Goal: Task Accomplishment & Management: Use online tool/utility

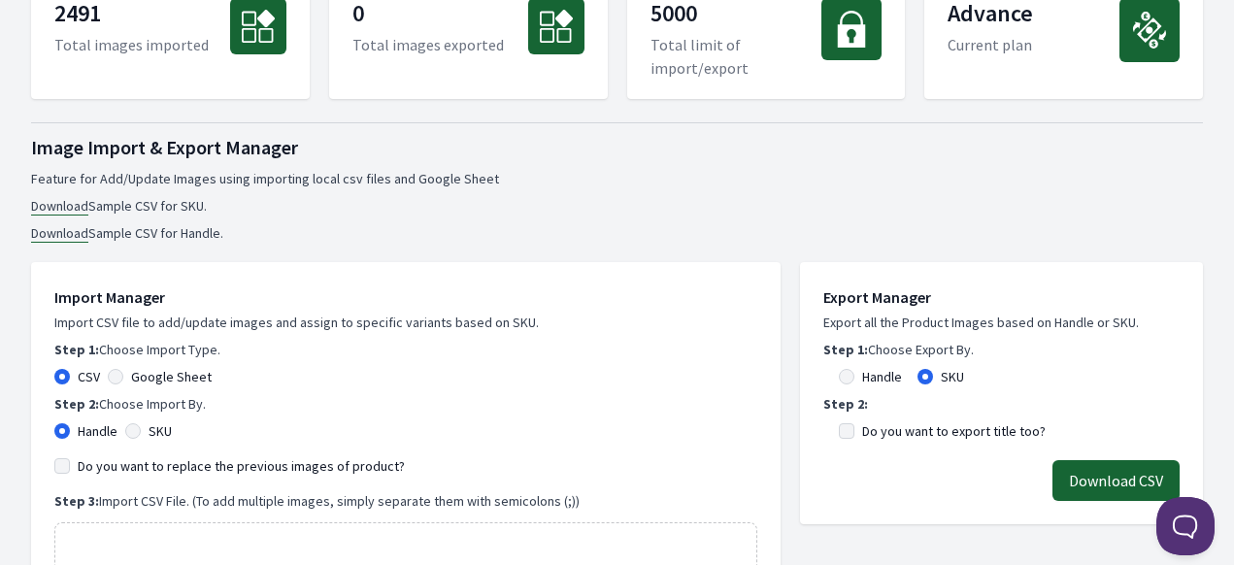
scroll to position [388, 0]
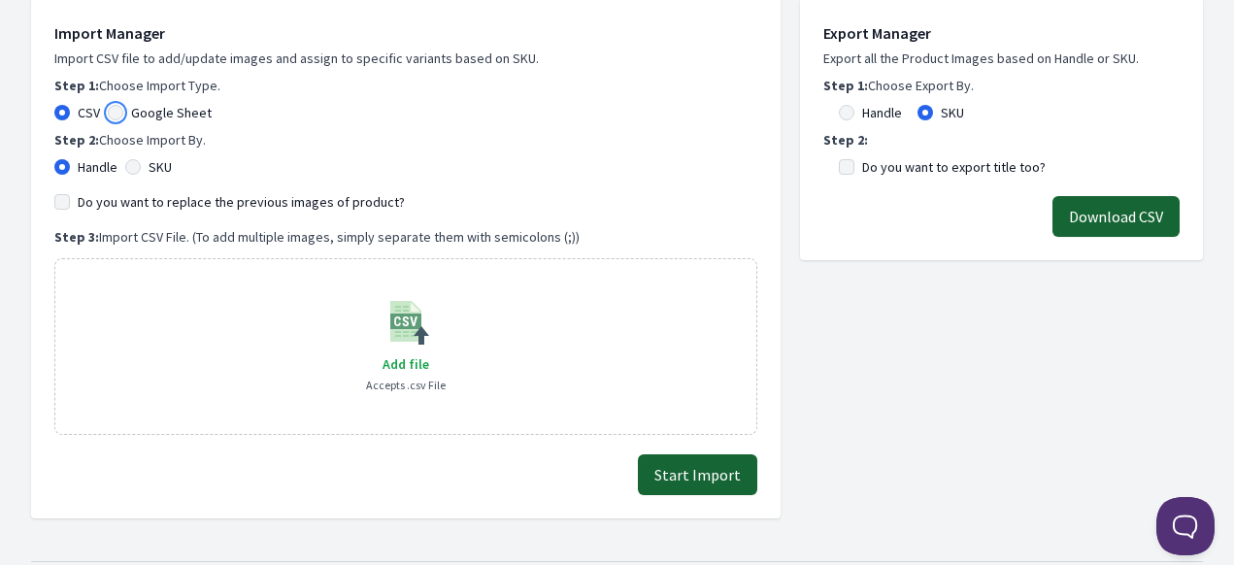
drag, startPoint x: 117, startPoint y: 111, endPoint x: 117, endPoint y: 151, distance: 40.8
click at [117, 111] on input "Google Sheet" at bounding box center [116, 113] width 16 height 16
radio input "true"
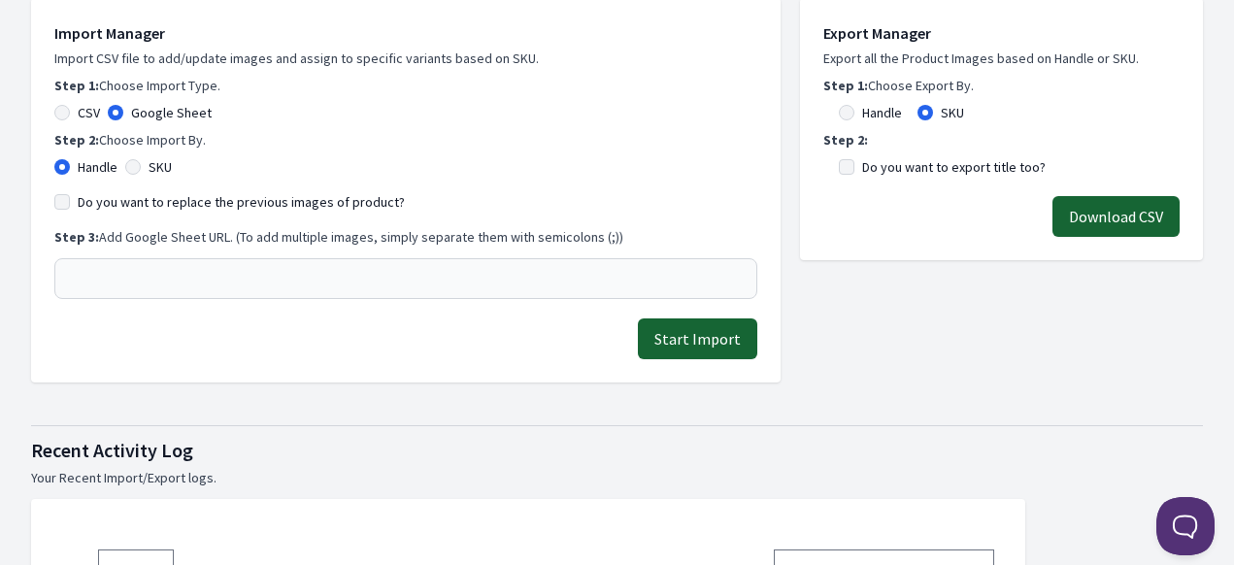
click at [124, 174] on div "Handle SKU" at bounding box center [405, 166] width 703 height 19
click at [140, 168] on input "SKU" at bounding box center [133, 167] width 16 height 16
radio input "true"
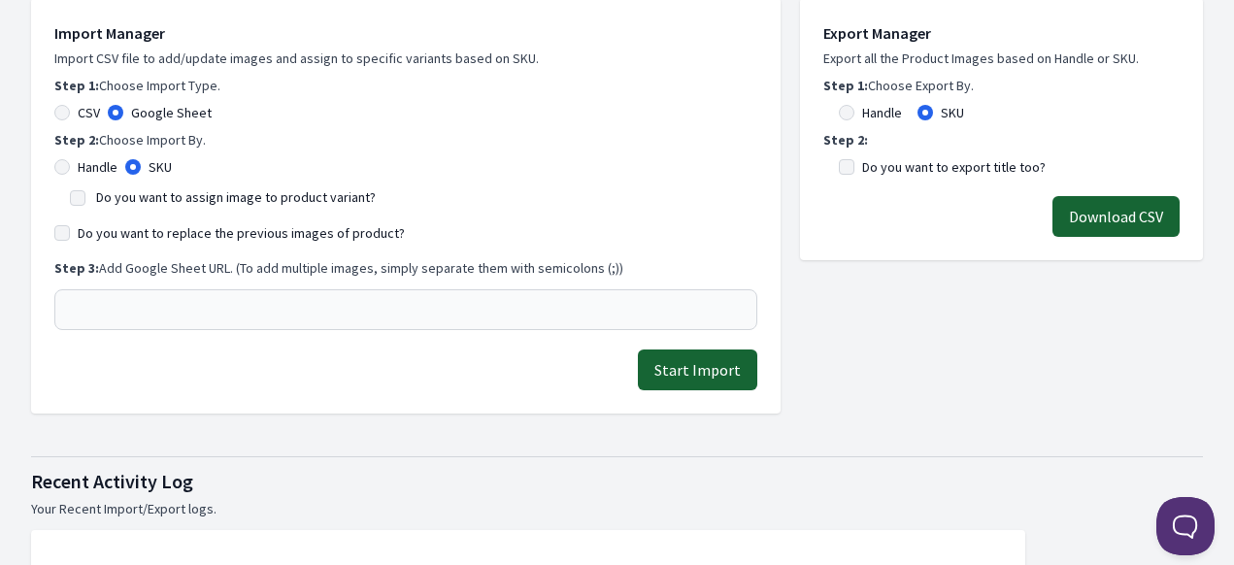
click at [89, 194] on div "Do you want to assign image to product variant?" at bounding box center [406, 195] width 672 height 23
click at [77, 203] on input "Do you want to assign image to product variant?" at bounding box center [78, 198] width 16 height 16
checkbox input "true"
click at [66, 238] on input "Do you want to replace the previous images of product?" at bounding box center [62, 233] width 16 height 16
checkbox input "true"
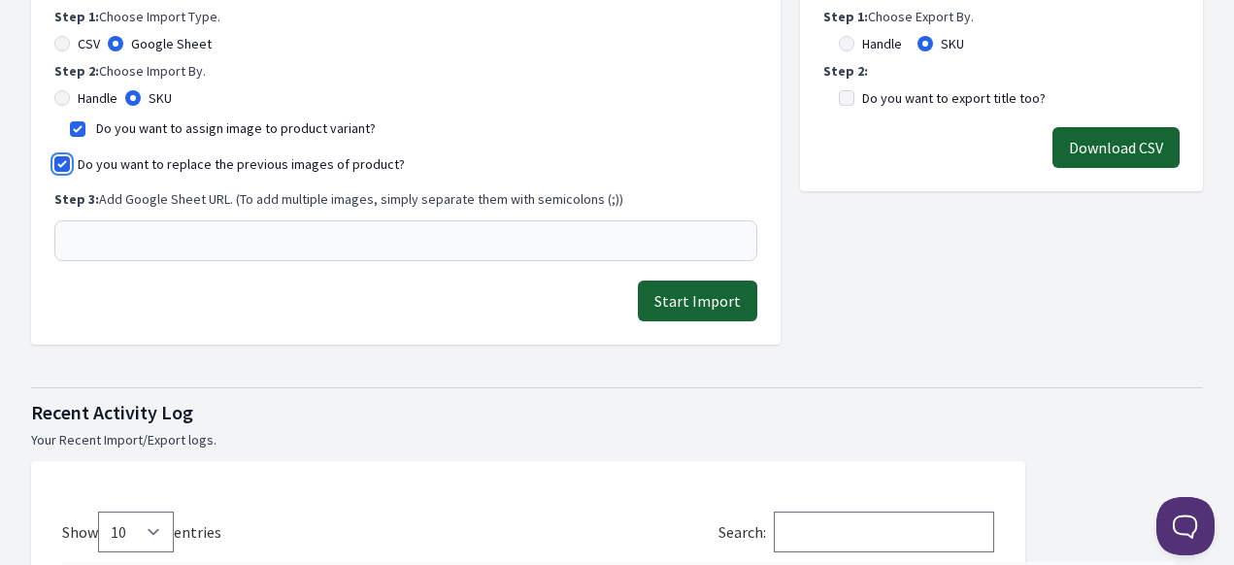
scroll to position [485, 0]
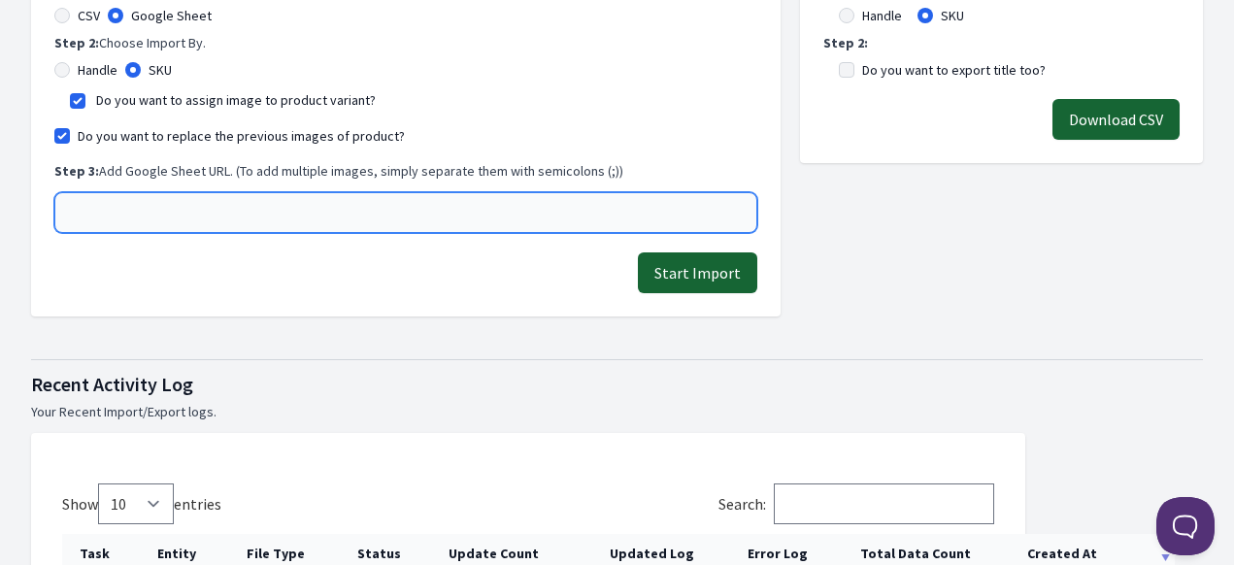
click at [163, 218] on input "text" at bounding box center [405, 212] width 703 height 41
paste input "https://docs.google.com/spreadsheets/d/1BwOl3eJZF9PPy1lVqnsfD4vRVX5Oncn-jx73lyj…"
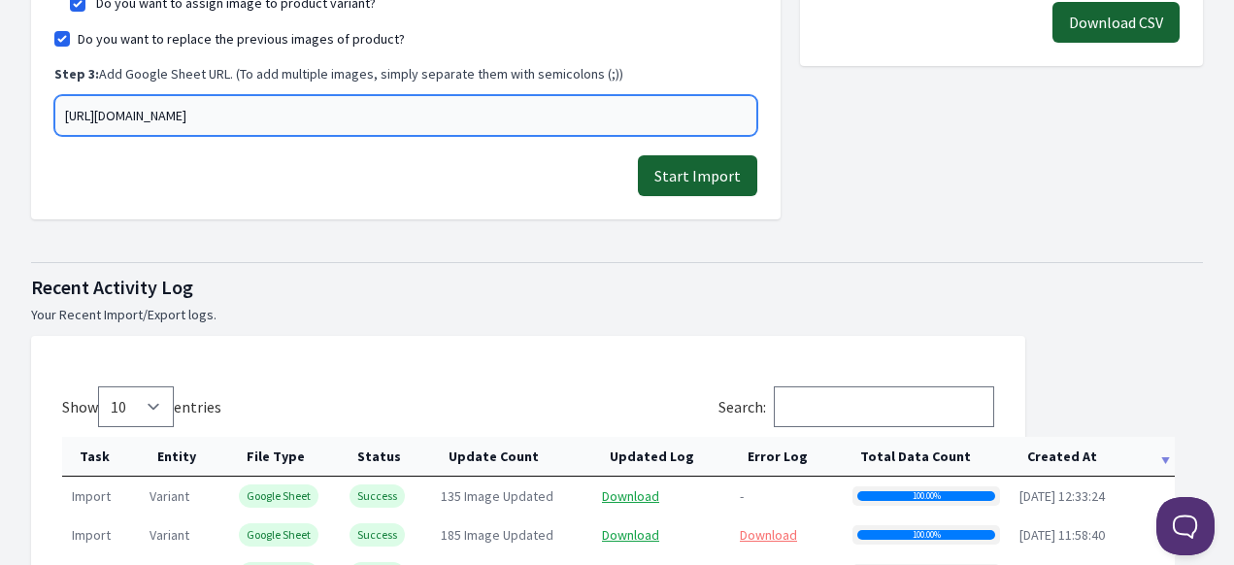
type input "https://docs.google.com/spreadsheets/d/1BwOl3eJZF9PPy1lVqnsfD4vRVX5Oncn-jx73lyj…"
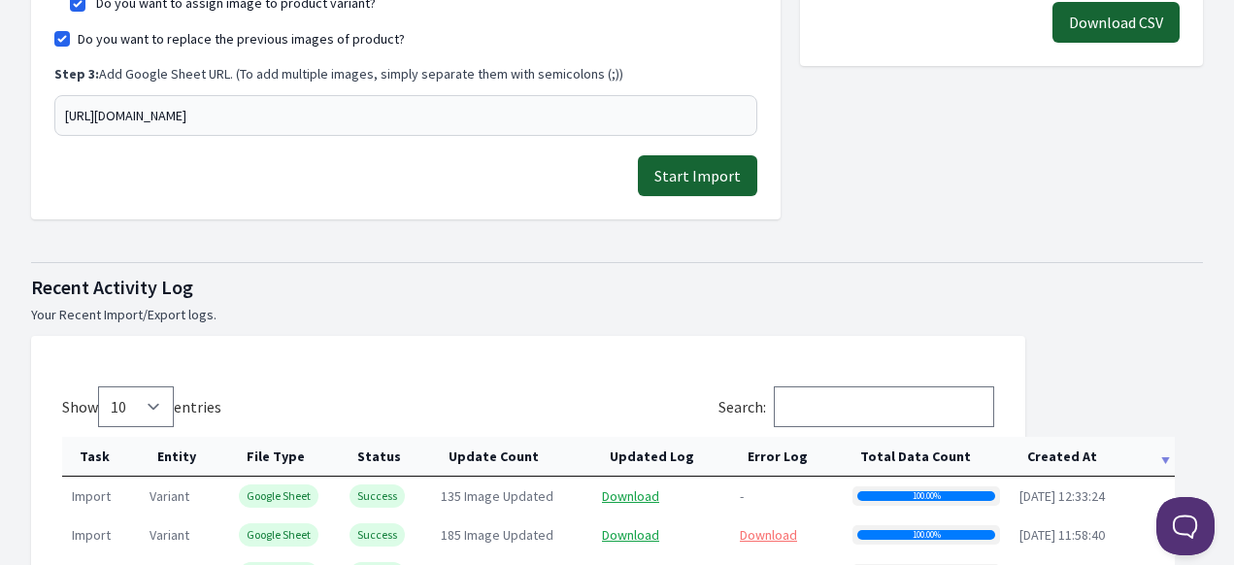
click at [708, 183] on button "Start Import" at bounding box center [697, 175] width 119 height 41
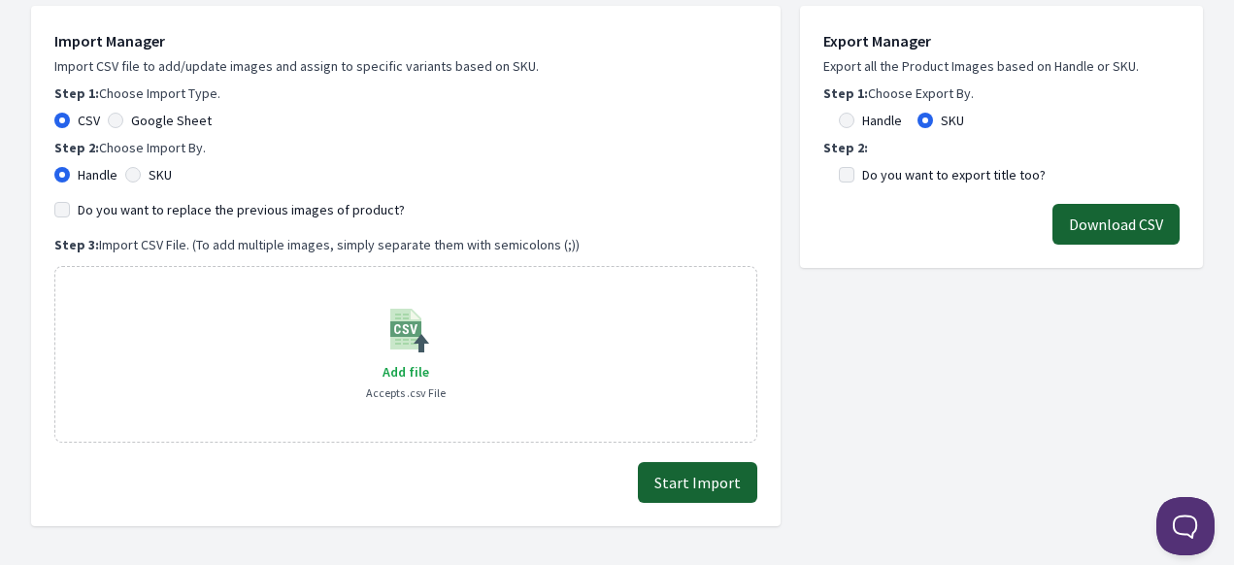
scroll to position [388, 0]
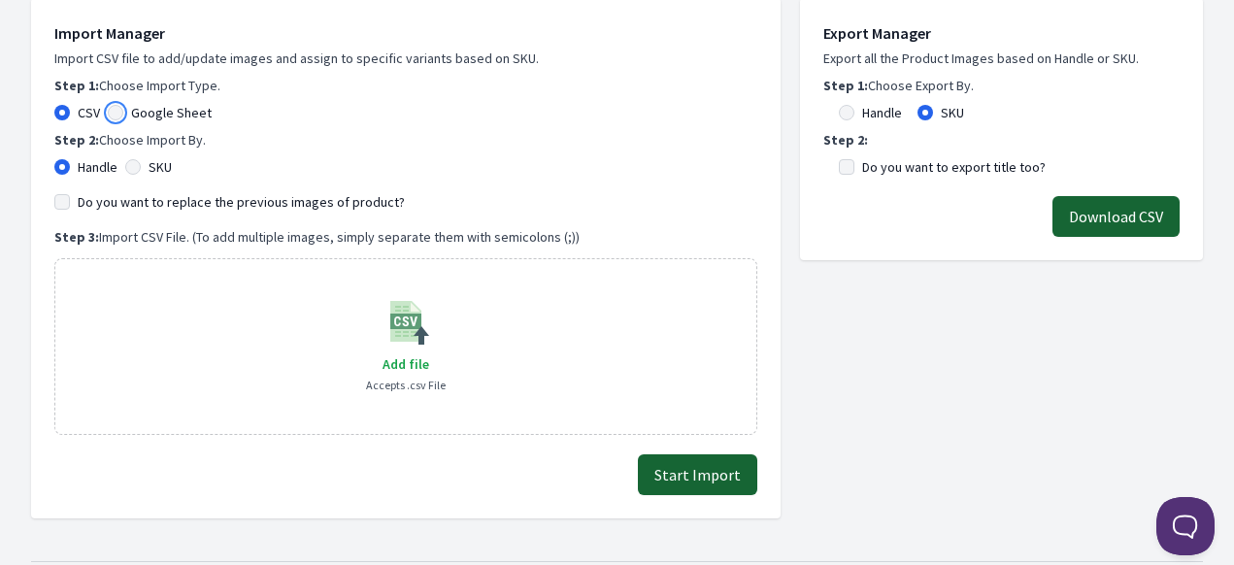
click at [120, 108] on input "Google Sheet" at bounding box center [116, 113] width 16 height 16
radio input "true"
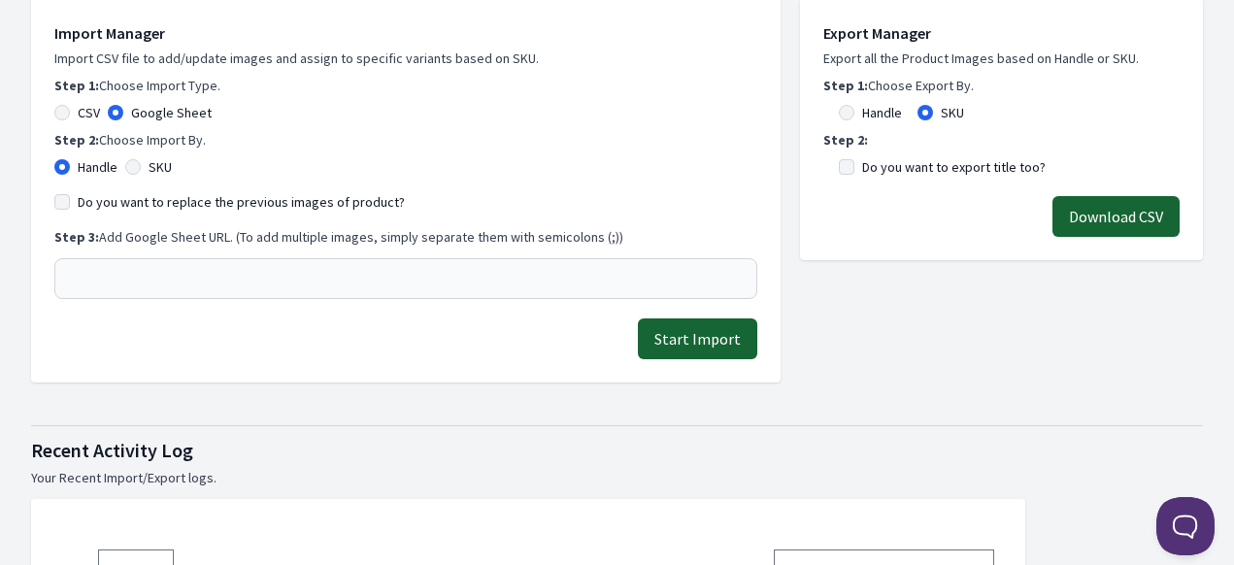
click at [140, 158] on div "SKU" at bounding box center [148, 166] width 47 height 19
click at [135, 171] on input "SKU" at bounding box center [133, 167] width 16 height 16
radio input "true"
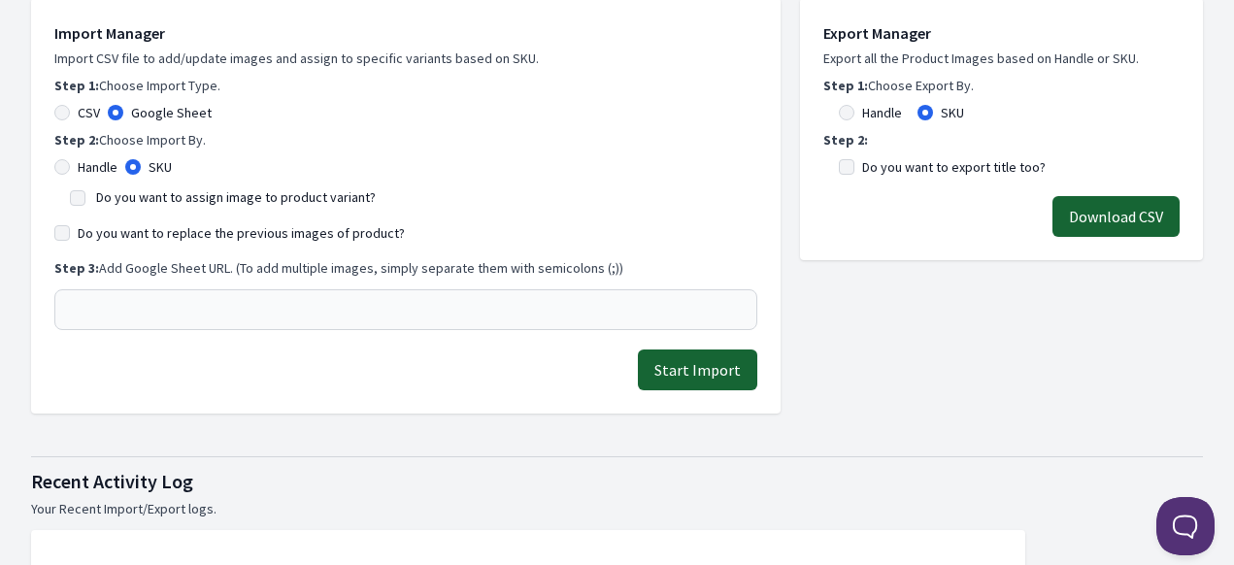
click at [85, 206] on div "Do you want to assign image to product variant?" at bounding box center [406, 195] width 672 height 23
click at [66, 240] on input "Do you want to replace the previous images of product?" at bounding box center [62, 233] width 16 height 16
checkbox input "true"
click at [76, 204] on input "Do you want to assign image to product variant?" at bounding box center [78, 198] width 16 height 16
checkbox input "true"
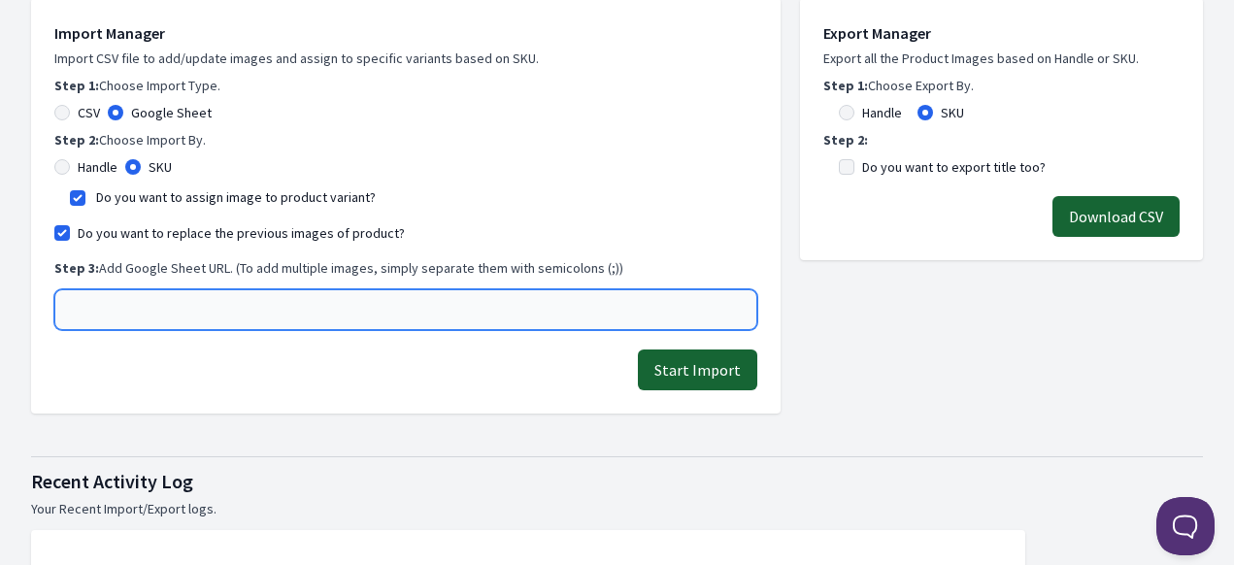
drag, startPoint x: 104, startPoint y: 315, endPoint x: 159, endPoint y: 315, distance: 55.3
click at [104, 315] on input "text" at bounding box center [405, 309] width 703 height 41
paste input "[URL][DOMAIN_NAME]"
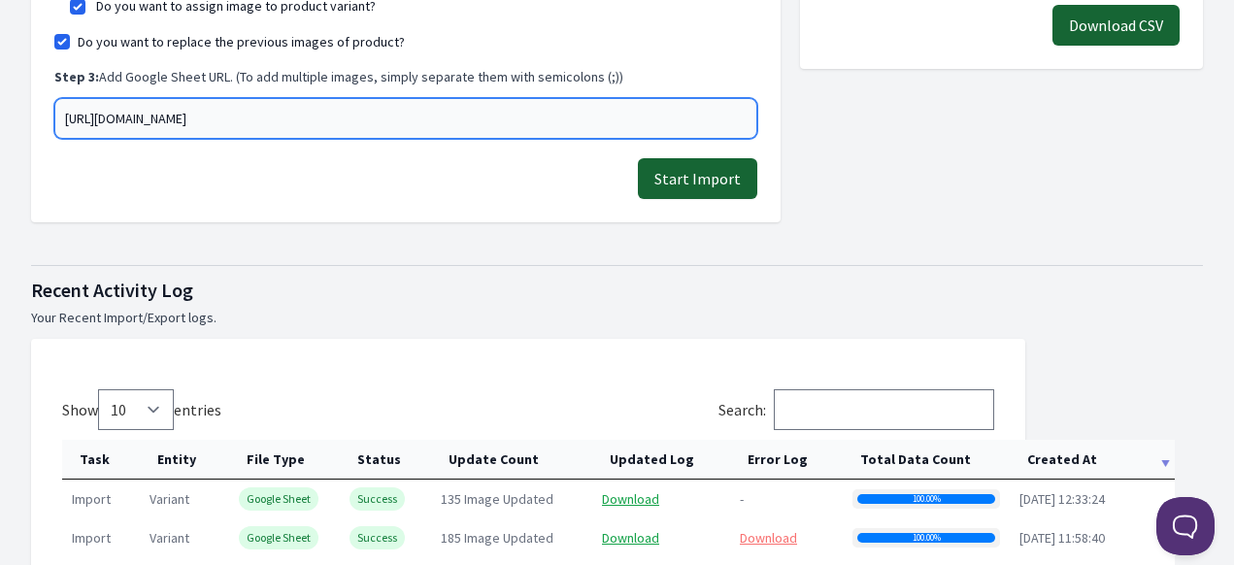
scroll to position [583, 0]
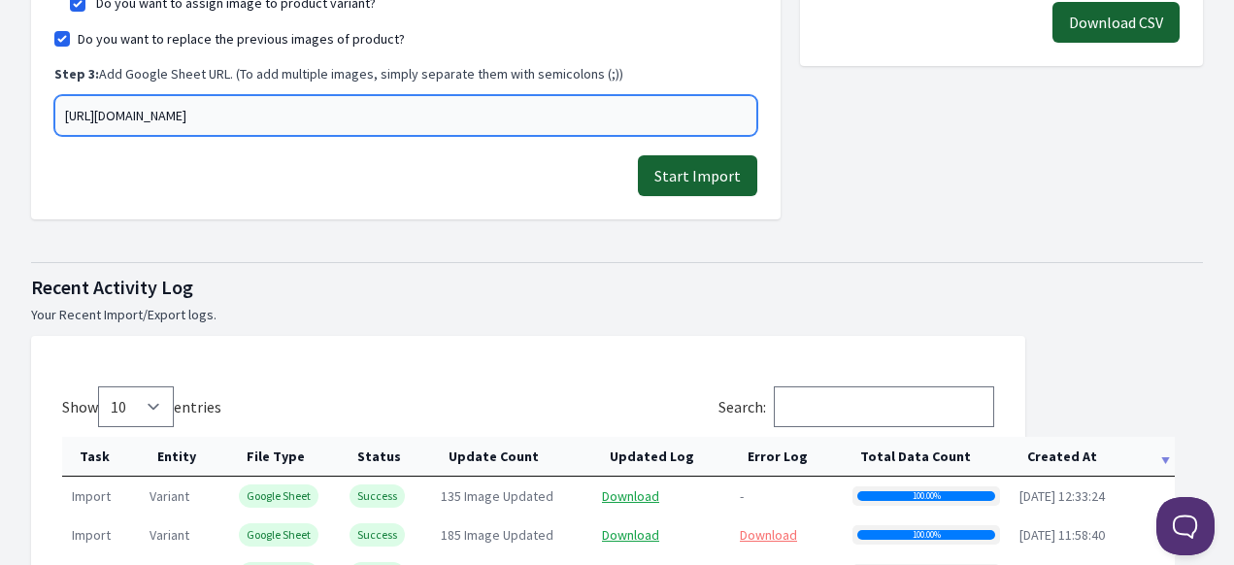
type input "[URL][DOMAIN_NAME]"
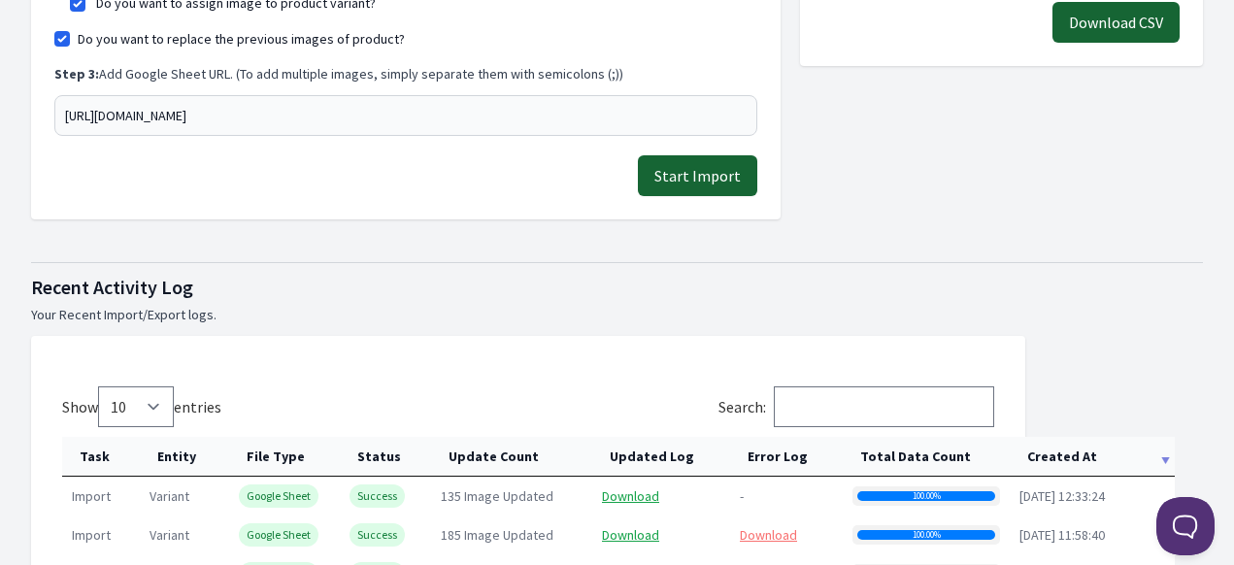
click at [717, 176] on button "Start Import" at bounding box center [697, 175] width 119 height 41
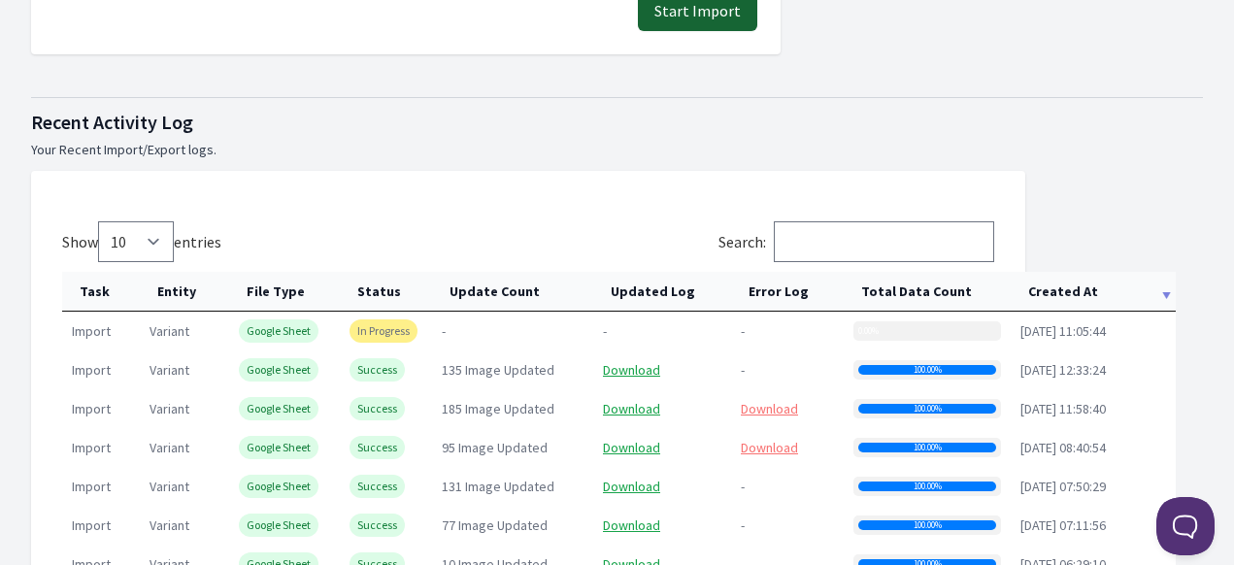
scroll to position [971, 0]
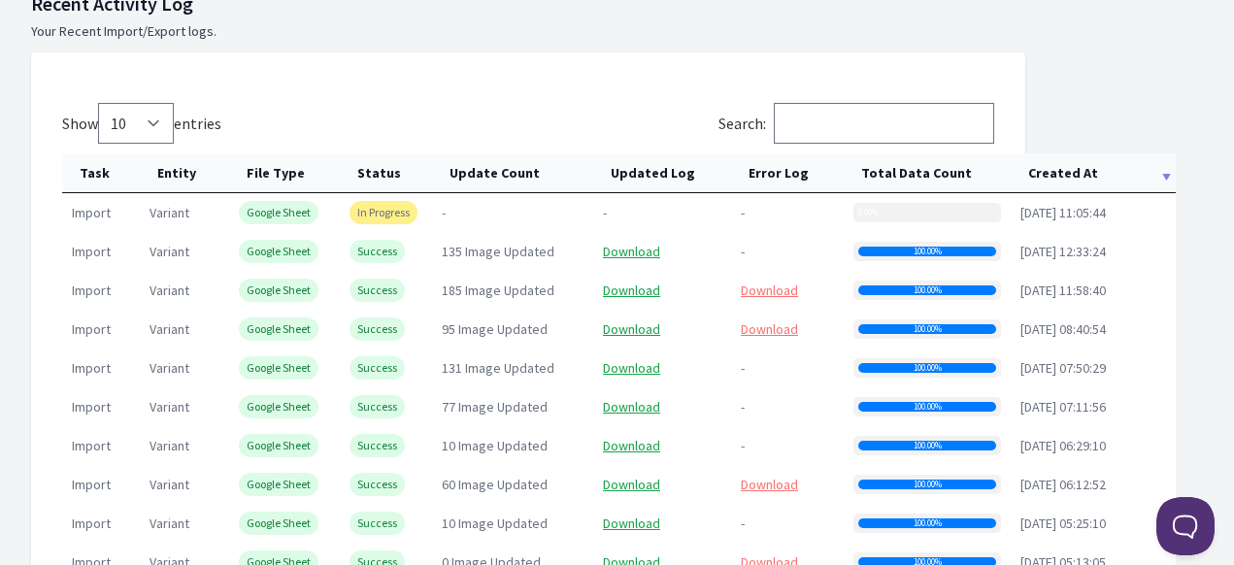
click at [1052, 175] on th "Created At" at bounding box center [1093, 173] width 165 height 40
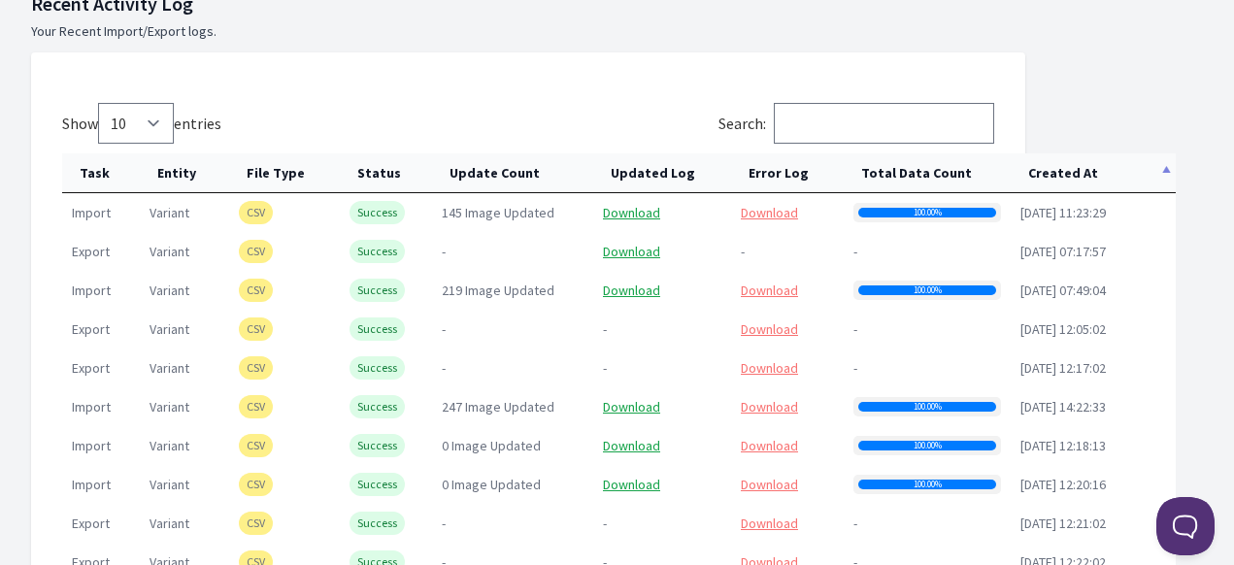
click at [1052, 175] on th "Created At" at bounding box center [1093, 173] width 165 height 40
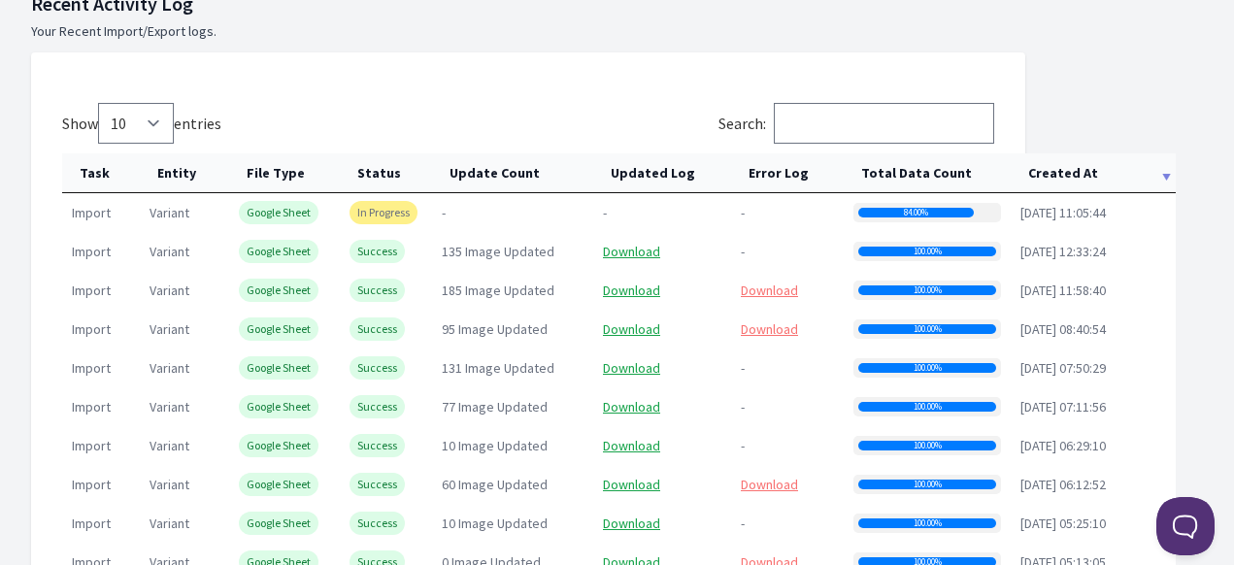
click at [1069, 172] on th "Created At" at bounding box center [1093, 173] width 165 height 40
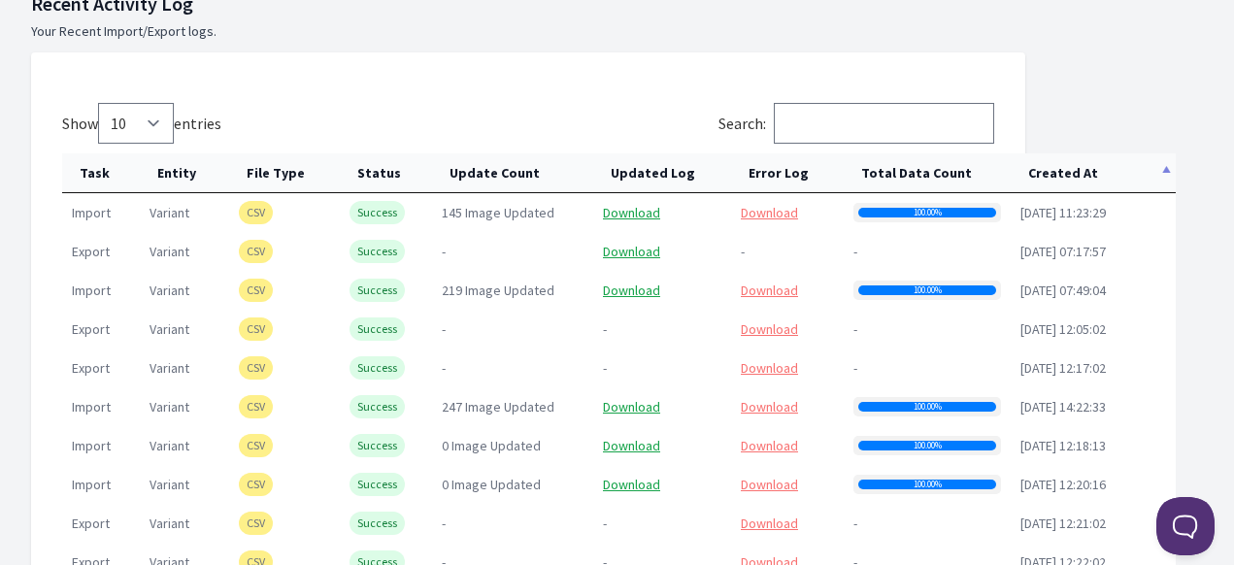
click at [1070, 172] on th "Created At" at bounding box center [1093, 173] width 165 height 40
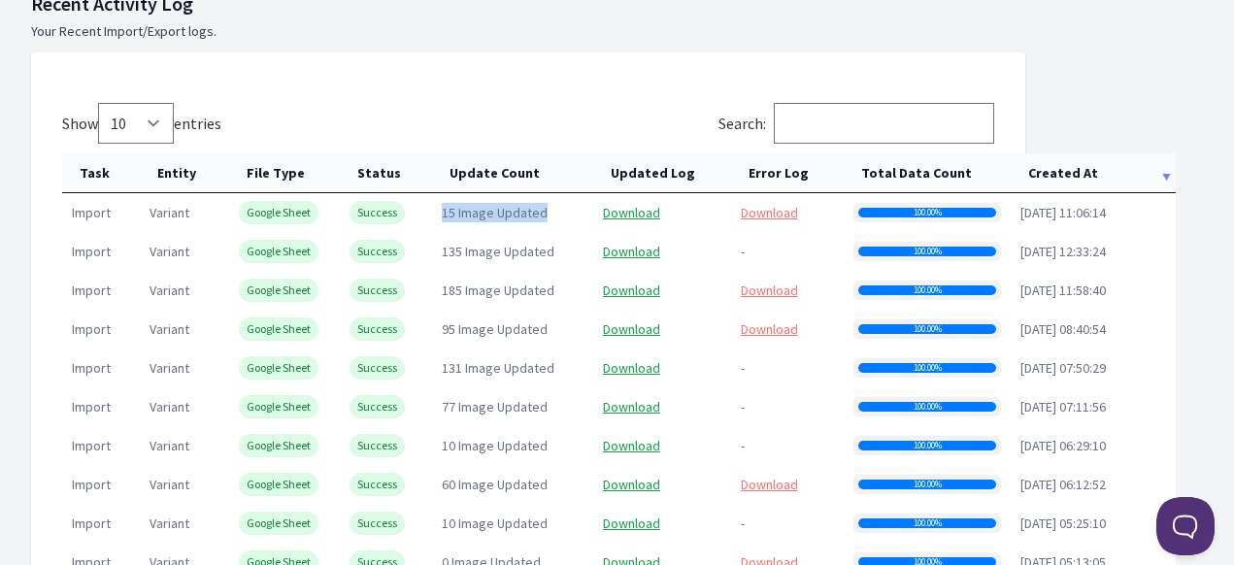
drag, startPoint x: 435, startPoint y: 214, endPoint x: 562, endPoint y: 214, distance: 127.2
click at [562, 214] on td "15 Image Updated" at bounding box center [512, 212] width 161 height 39
click at [774, 217] on link "Download" at bounding box center [769, 212] width 57 height 17
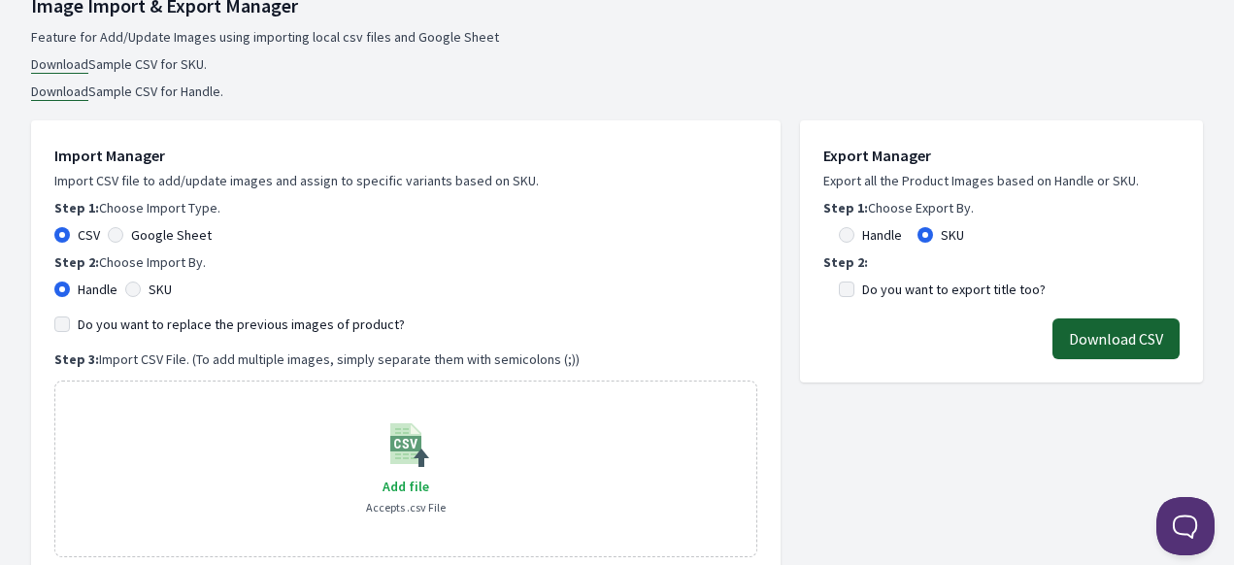
scroll to position [194, 0]
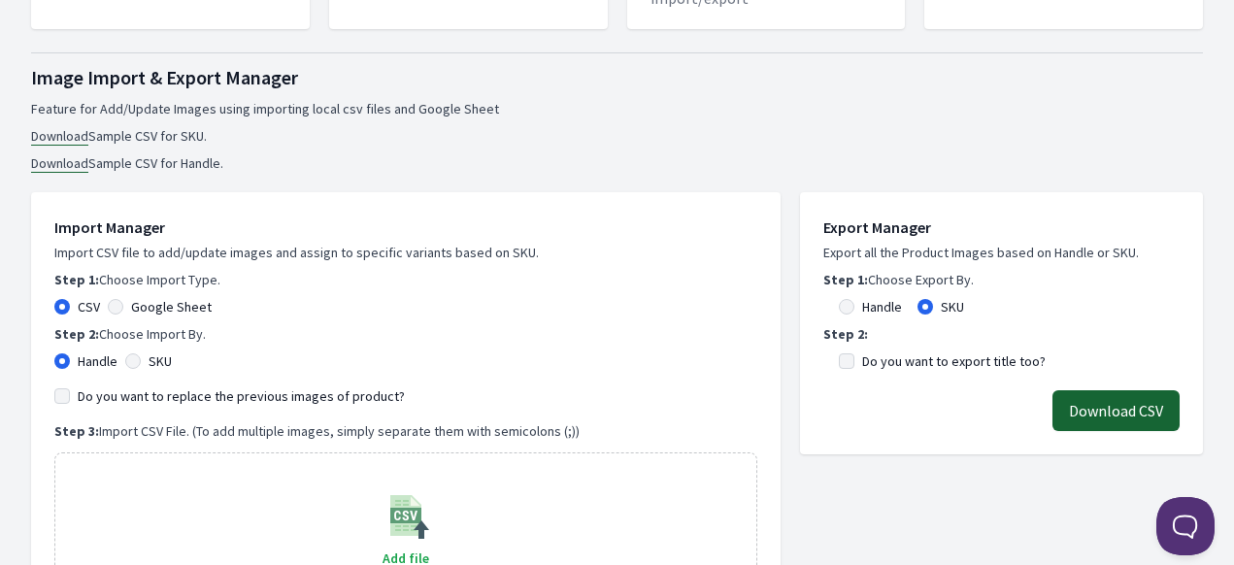
click at [128, 306] on div "Google Sheet" at bounding box center [160, 306] width 104 height 19
click at [105, 286] on p "Step 1: Choose Import Type." at bounding box center [405, 279] width 703 height 19
click at [109, 314] on div "Google Sheet" at bounding box center [160, 306] width 104 height 19
click at [113, 309] on input "Google Sheet" at bounding box center [116, 307] width 16 height 16
radio input "true"
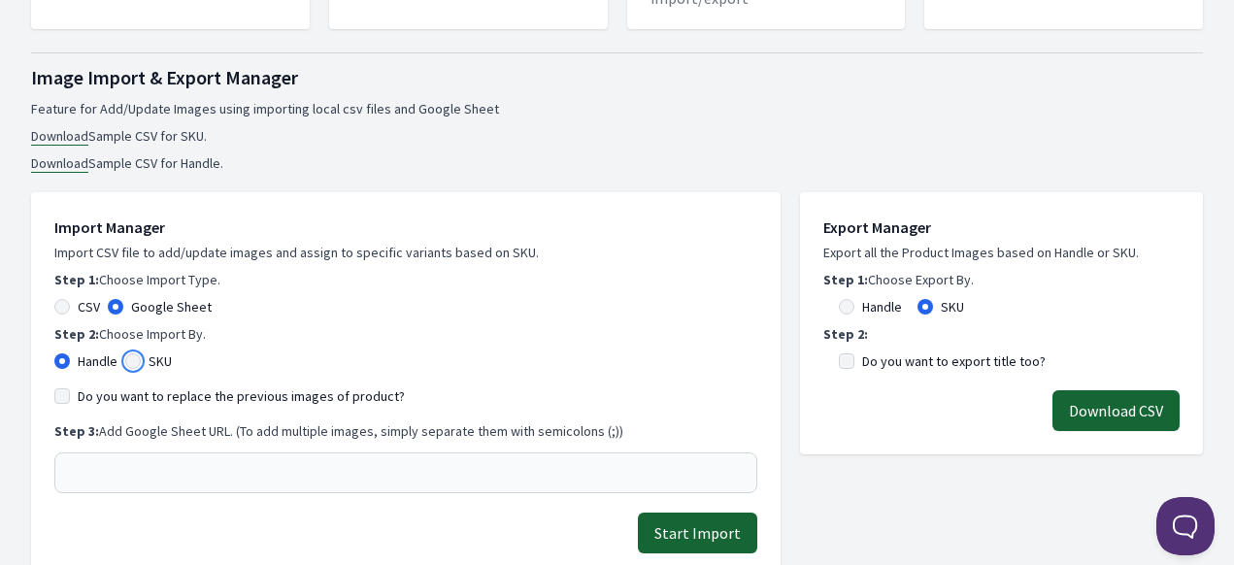
click at [133, 362] on input "SKU" at bounding box center [133, 361] width 16 height 16
radio input "true"
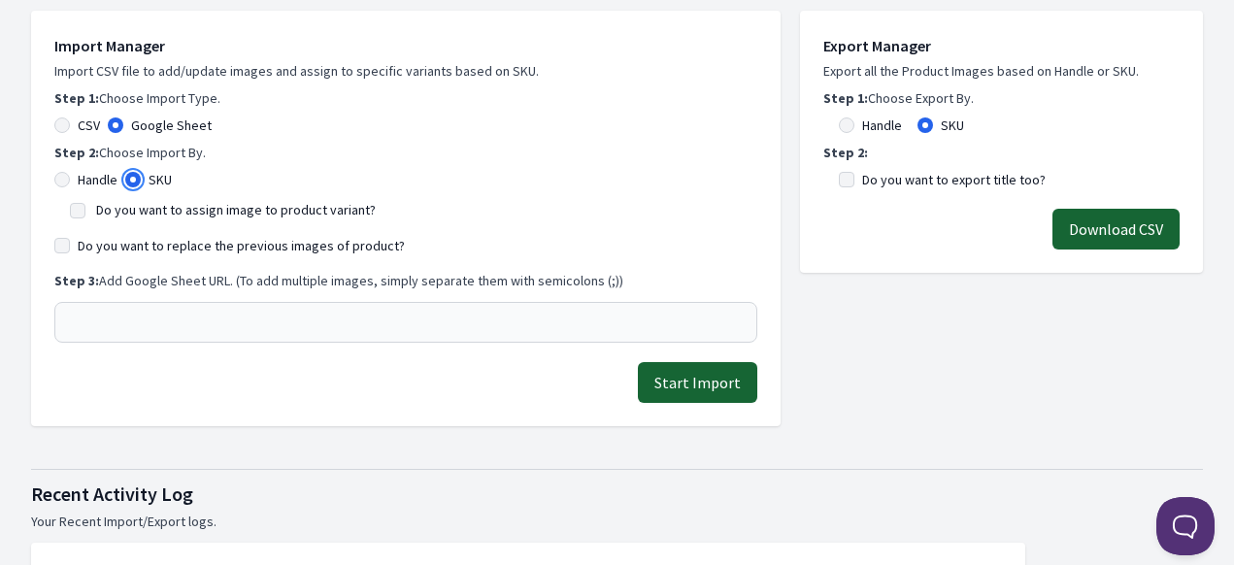
scroll to position [388, 0]
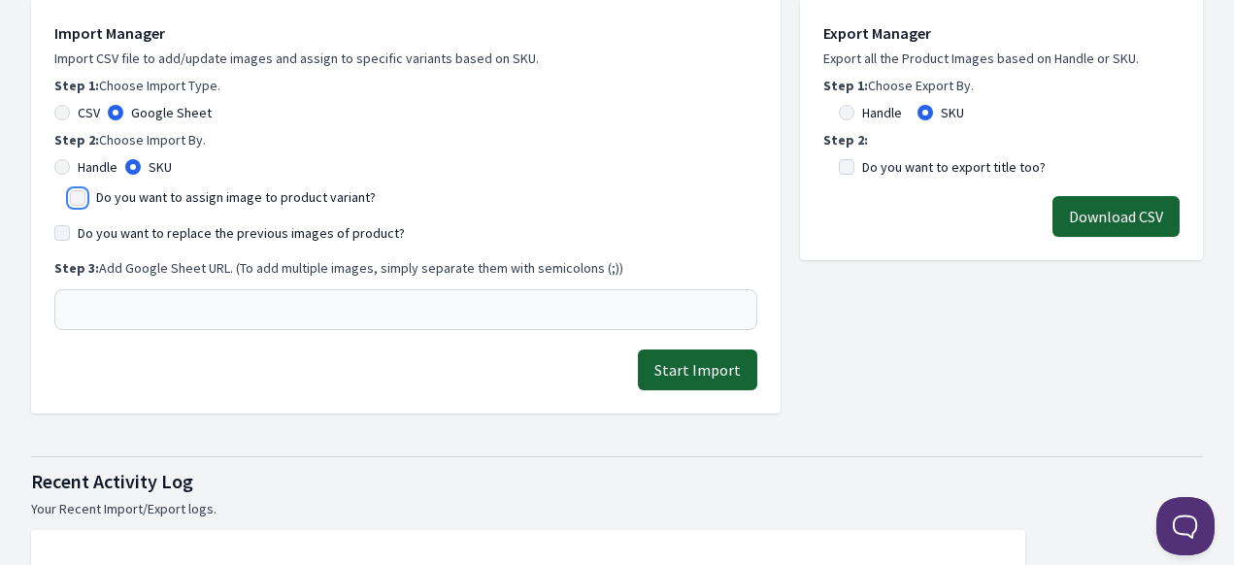
click at [78, 201] on input "Do you want to assign image to product variant?" at bounding box center [78, 198] width 16 height 16
checkbox input "true"
click at [69, 238] on input "Do you want to replace the previous images of product?" at bounding box center [62, 233] width 16 height 16
checkbox input "true"
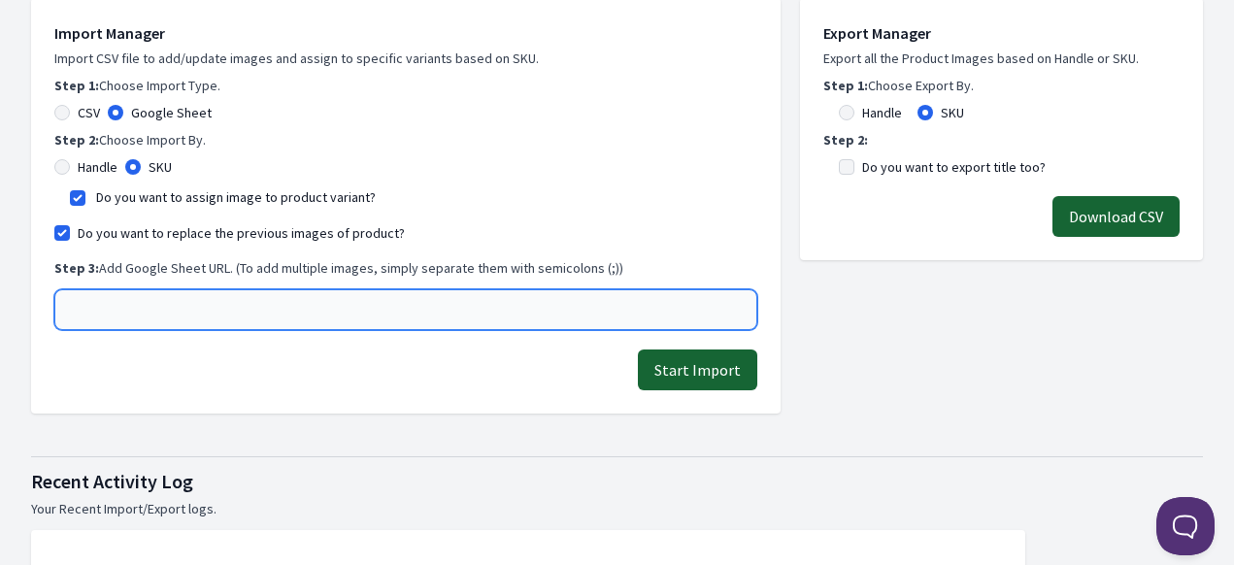
click at [116, 310] on input "text" at bounding box center [405, 309] width 703 height 41
paste input "[URL][DOMAIN_NAME]"
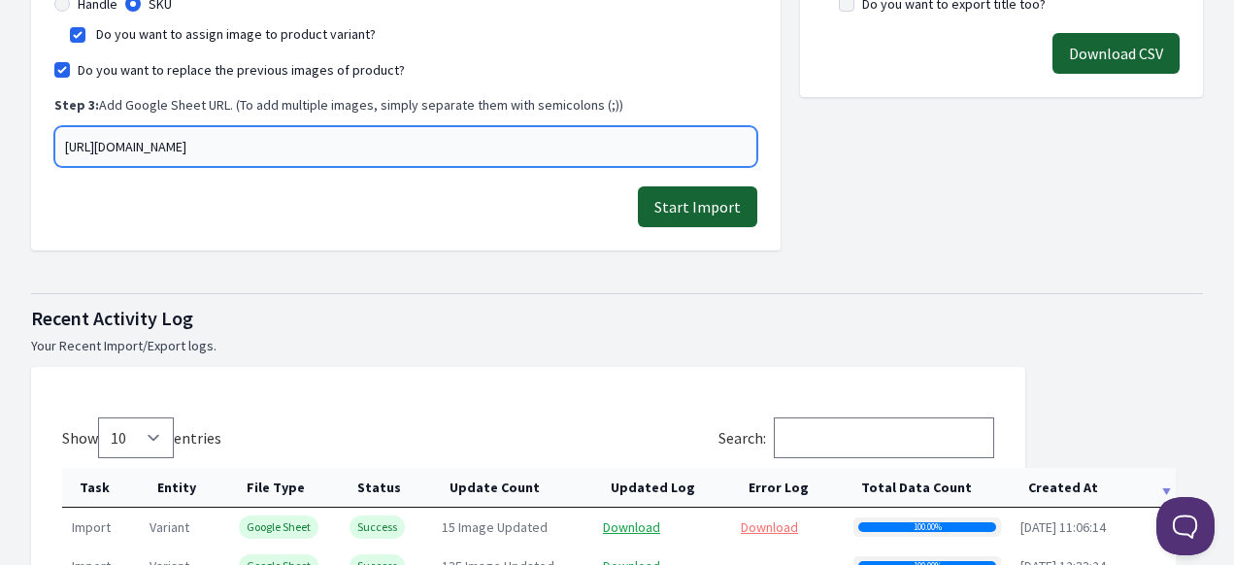
scroll to position [583, 0]
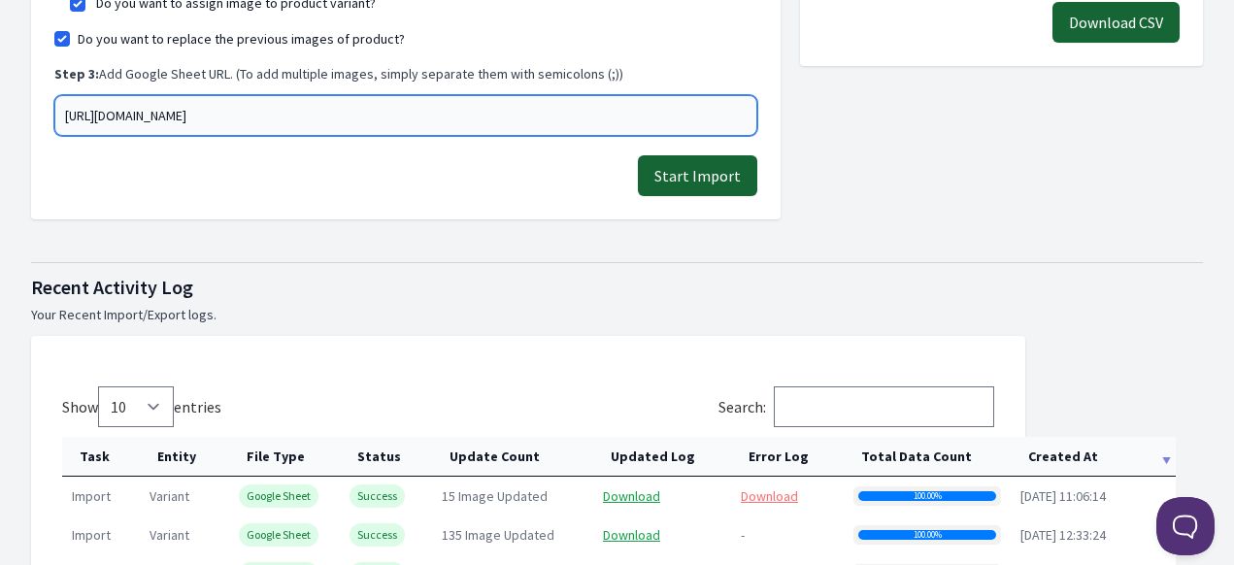
type input "[URL][DOMAIN_NAME]"
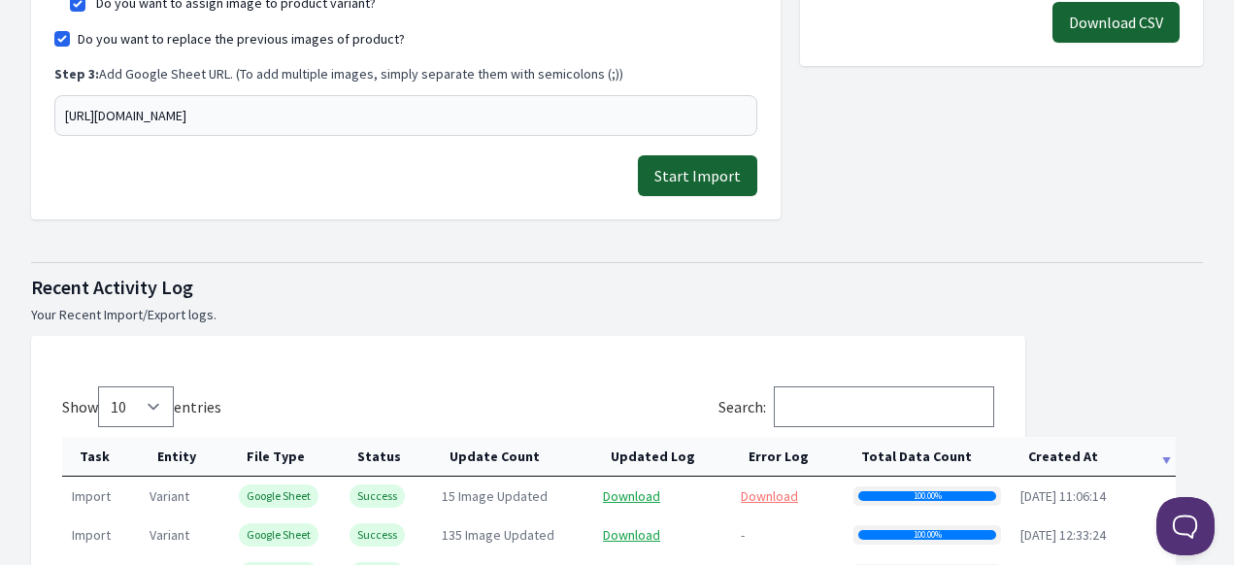
click at [718, 182] on button "Start Import" at bounding box center [697, 175] width 119 height 41
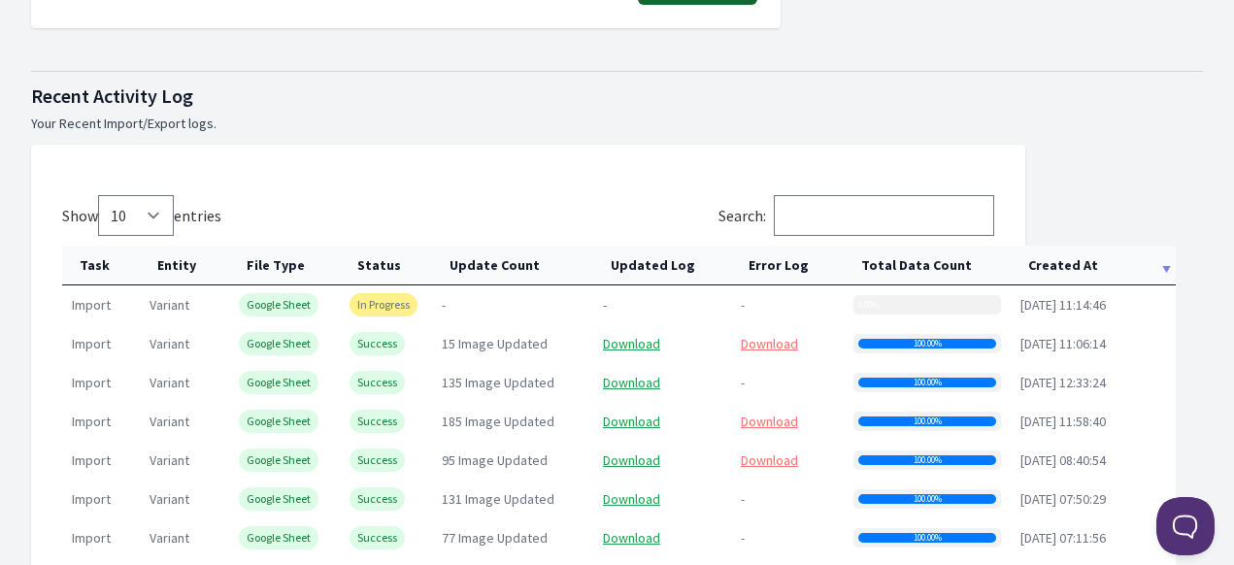
scroll to position [971, 0]
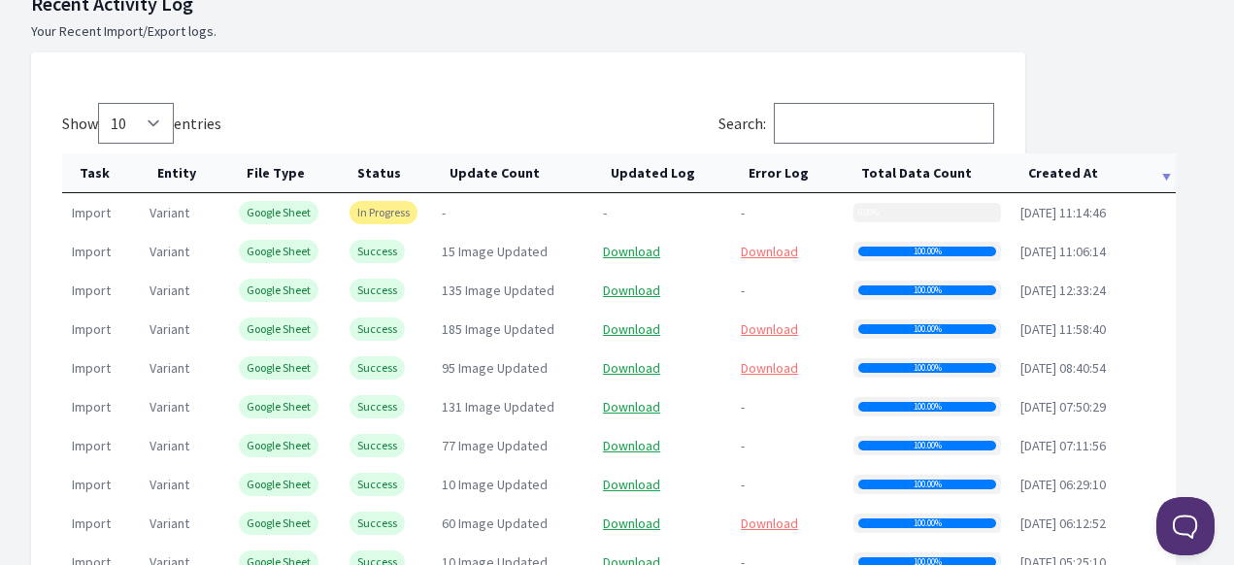
click at [1086, 183] on th "Created At" at bounding box center [1093, 173] width 165 height 40
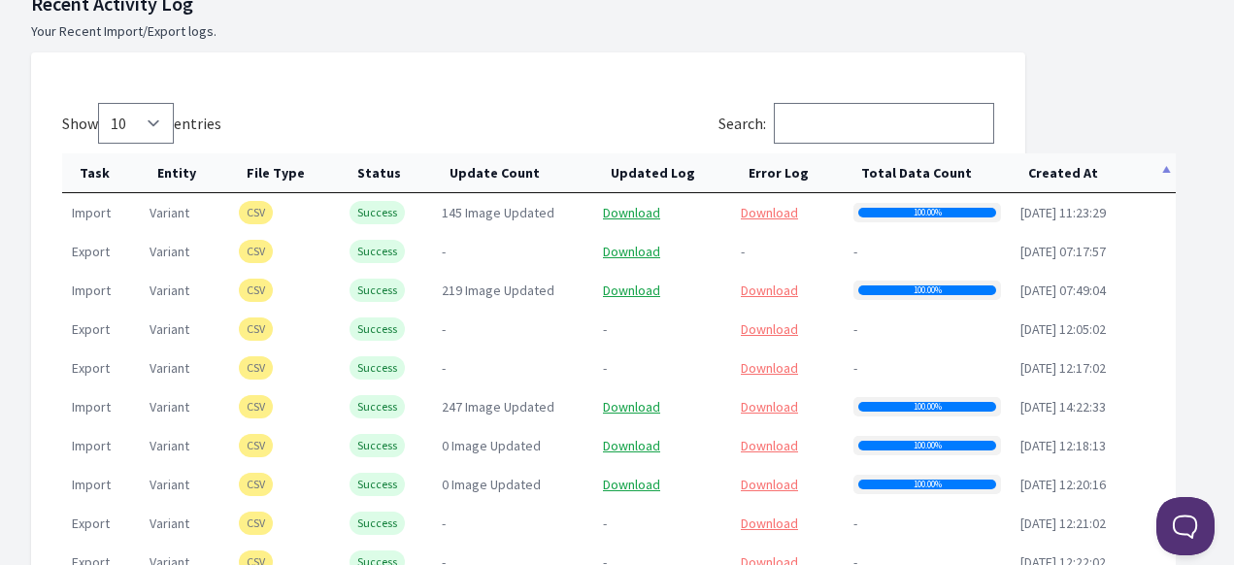
click at [1083, 180] on th "Created At" at bounding box center [1093, 173] width 165 height 40
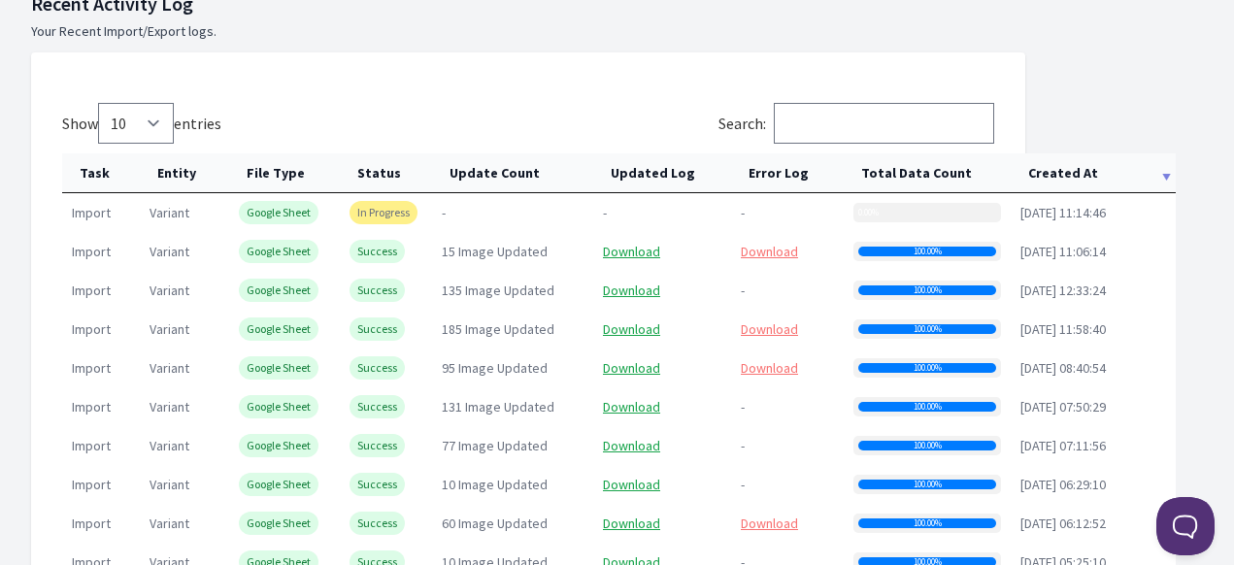
click at [1083, 180] on th "Created At" at bounding box center [1093, 173] width 165 height 40
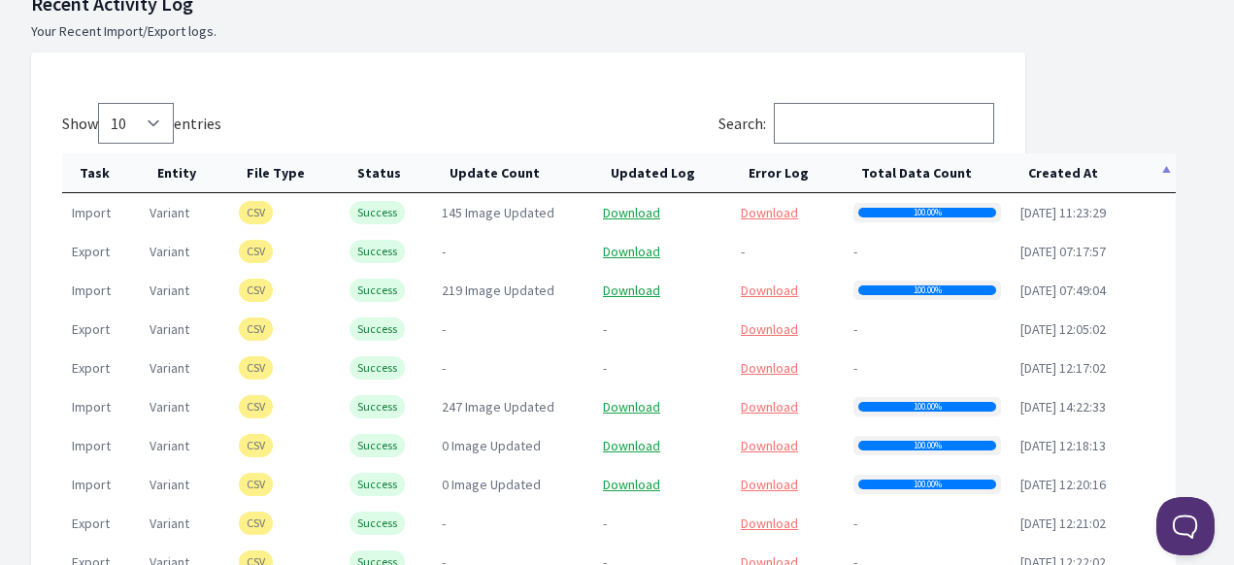
click at [1083, 180] on th "Created At" at bounding box center [1093, 173] width 165 height 40
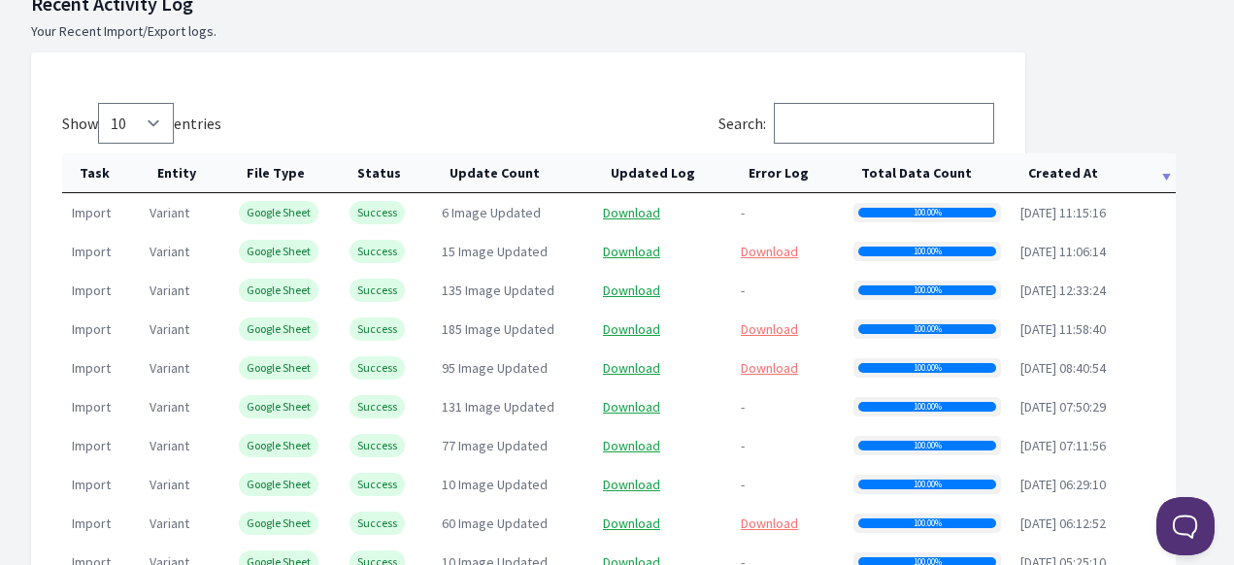
scroll to position [874, 0]
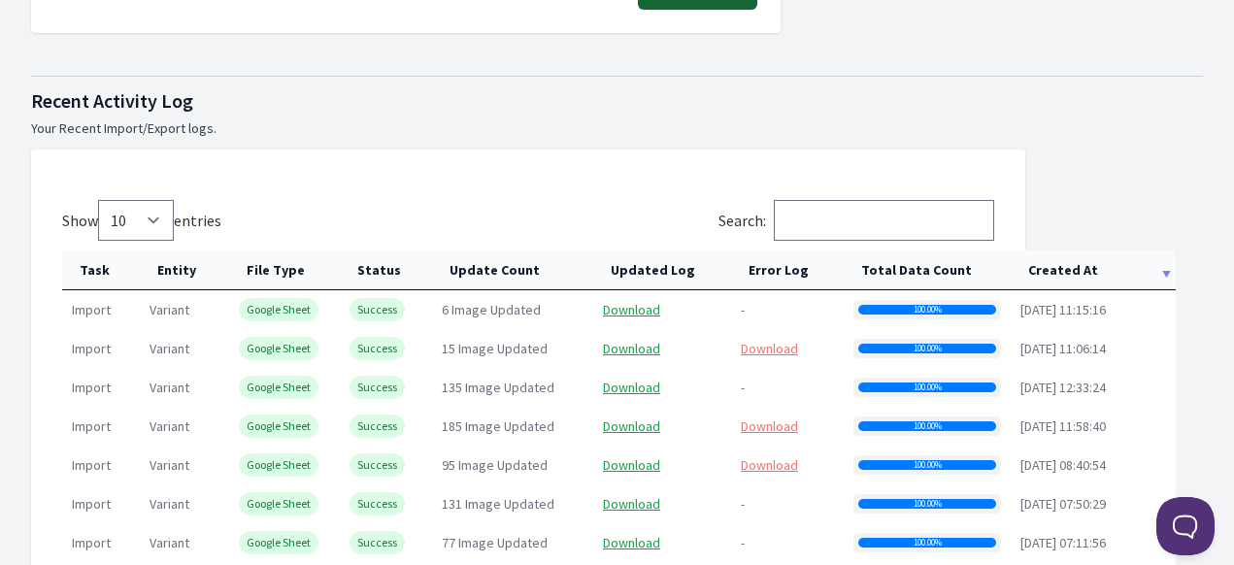
click at [1068, 263] on th "Created At" at bounding box center [1093, 270] width 165 height 40
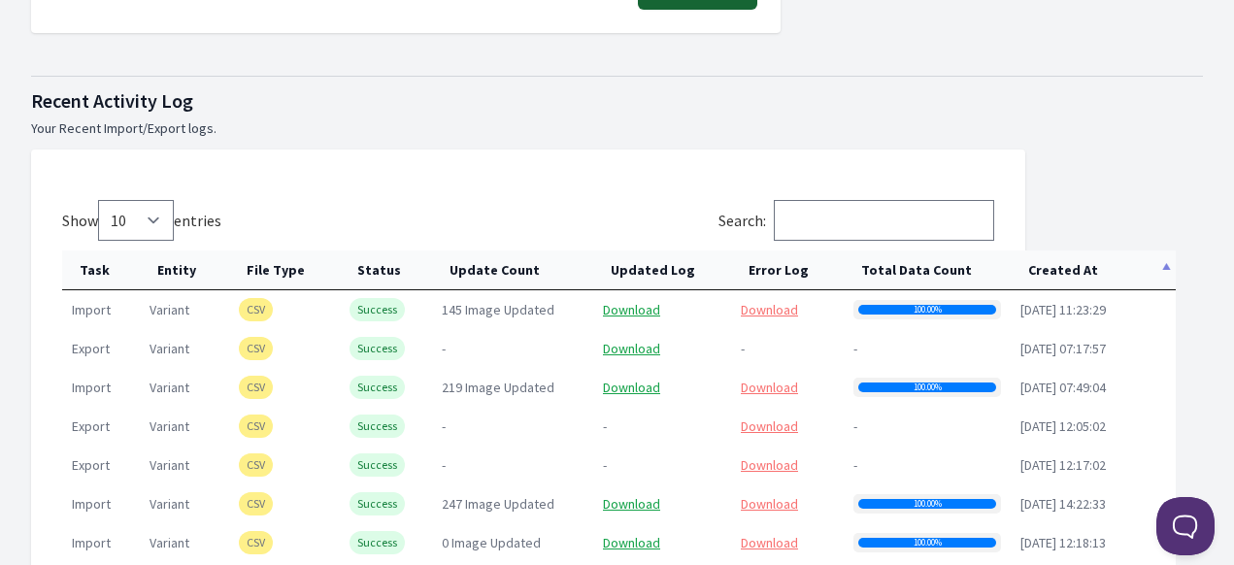
click at [1068, 263] on th "Created At" at bounding box center [1093, 270] width 165 height 40
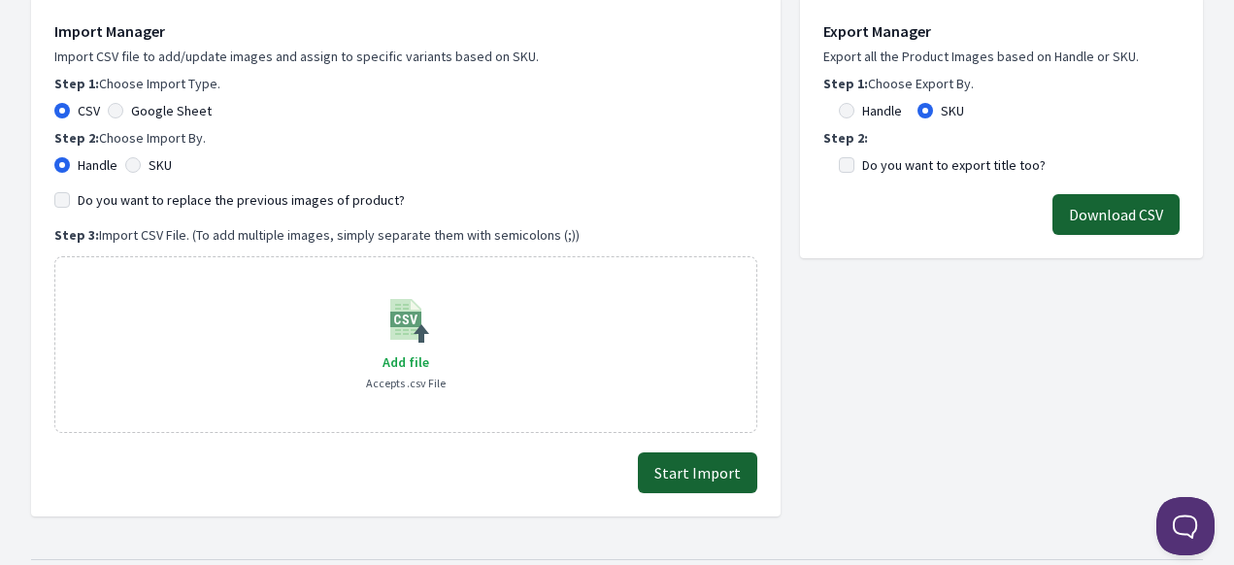
scroll to position [388, 0]
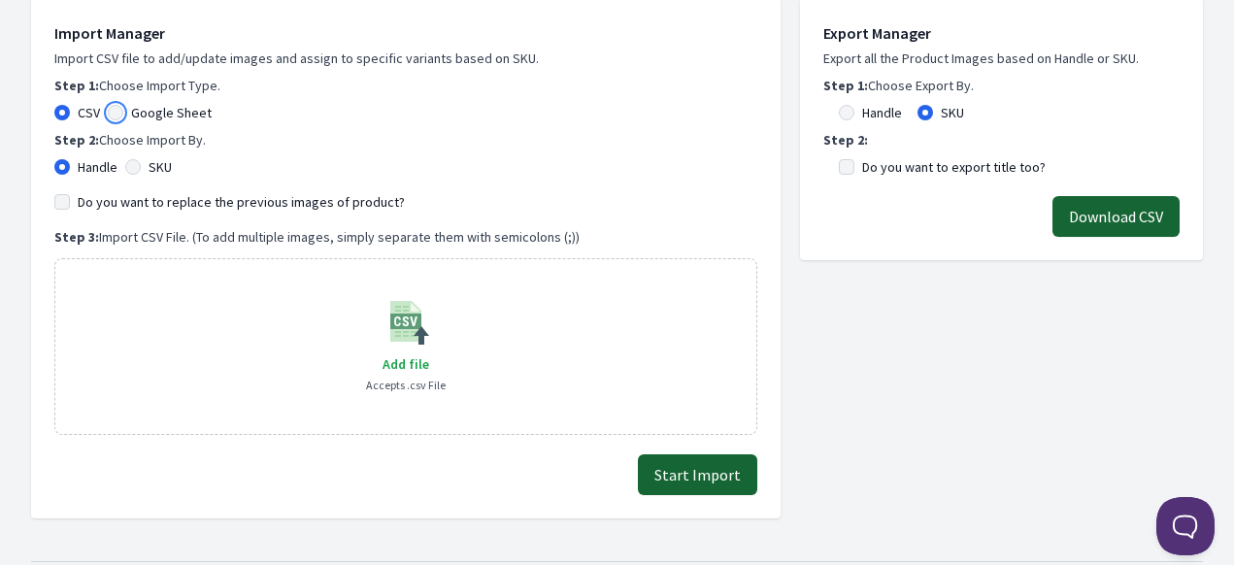
click at [119, 108] on input "Google Sheet" at bounding box center [116, 113] width 16 height 16
radio input "true"
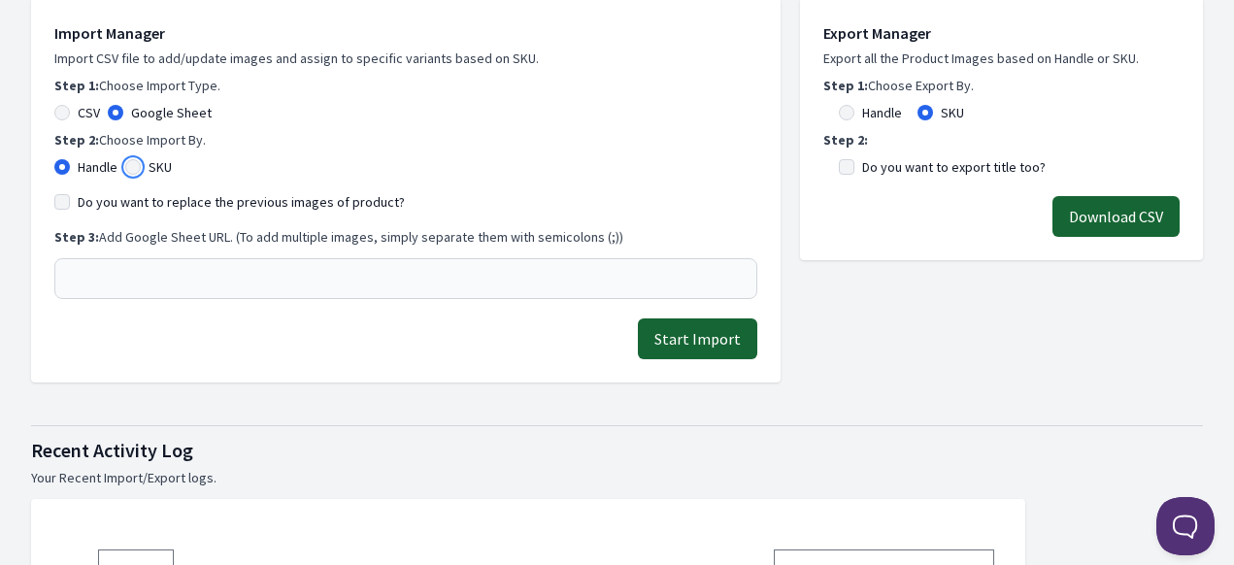
click at [136, 171] on input "SKU" at bounding box center [133, 167] width 16 height 16
radio input "true"
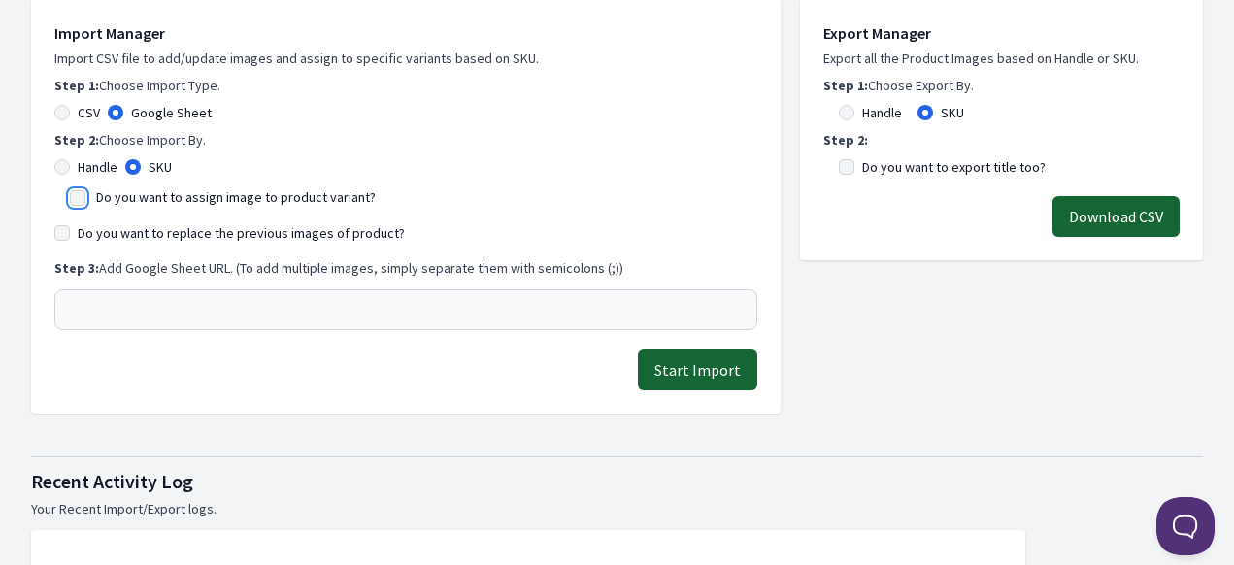
click at [77, 192] on input "Do you want to assign image to product variant?" at bounding box center [78, 198] width 16 height 16
checkbox input "true"
click at [66, 234] on input "Do you want to replace the previous images of product?" at bounding box center [62, 233] width 16 height 16
checkbox input "true"
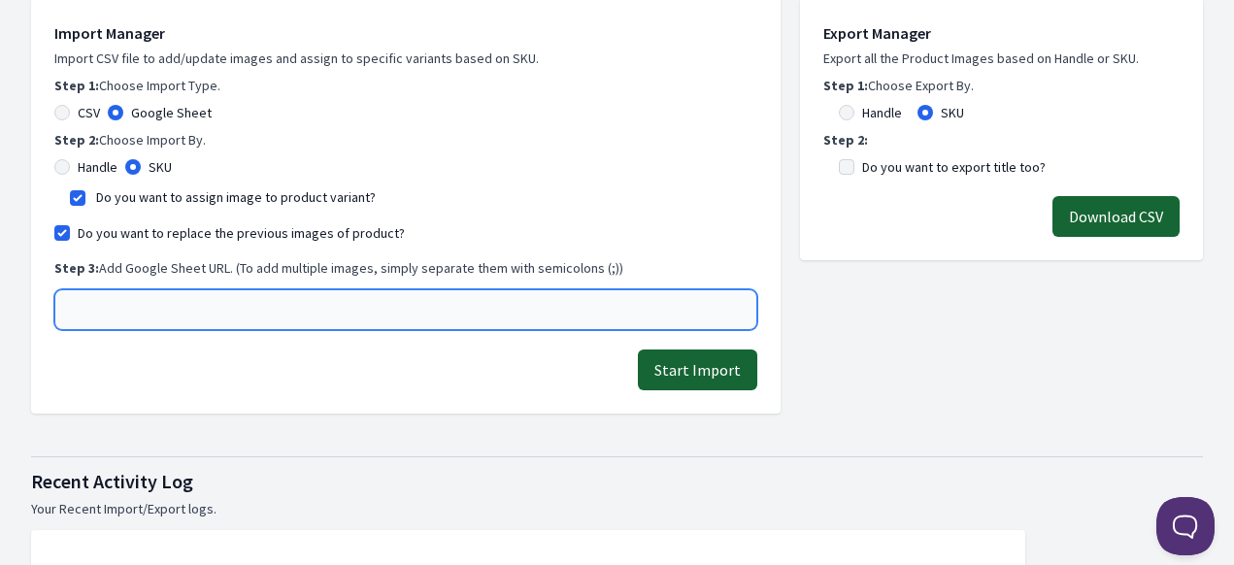
drag, startPoint x: 120, startPoint y: 307, endPoint x: 149, endPoint y: 307, distance: 28.2
click at [120, 307] on input "text" at bounding box center [405, 309] width 703 height 41
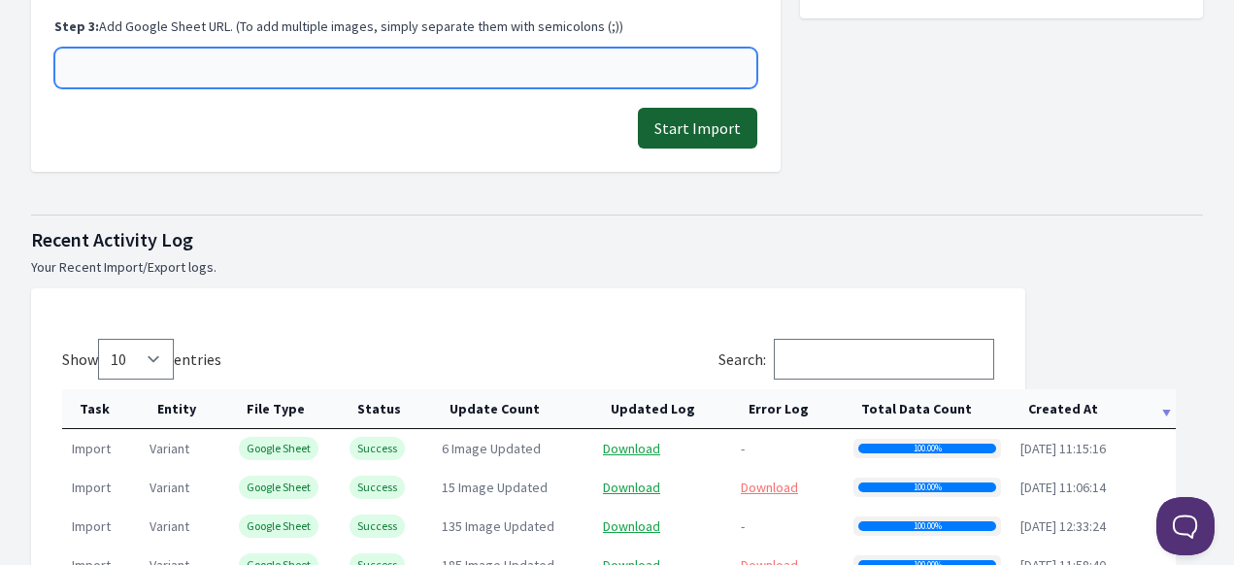
scroll to position [583, 0]
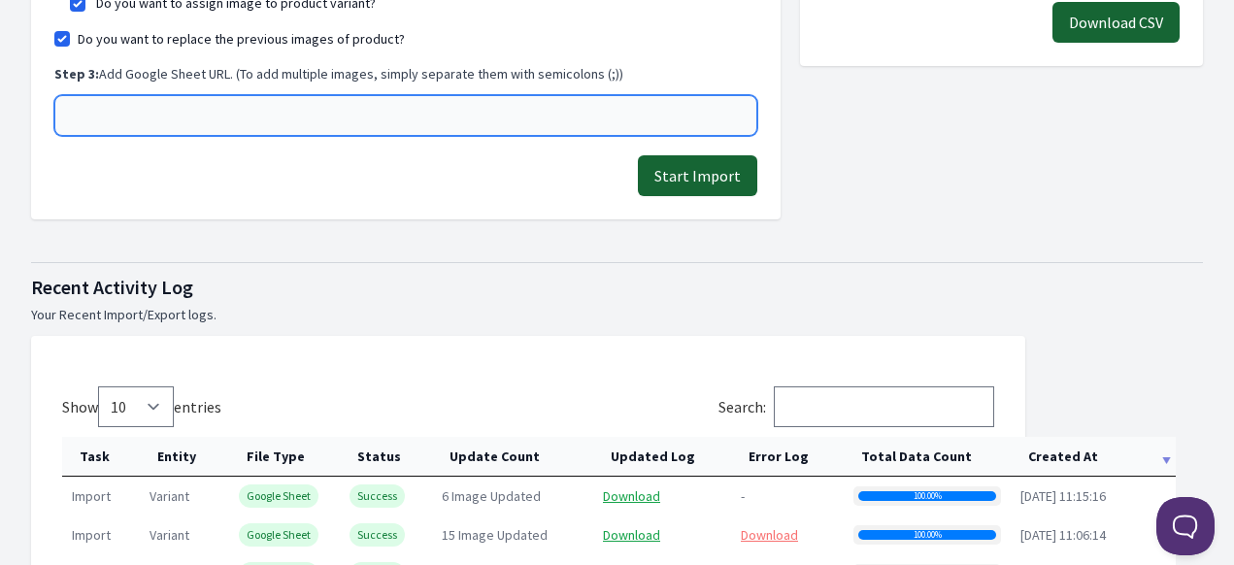
paste input "[URL][DOMAIN_NAME]"
type input "[URL][DOMAIN_NAME]"
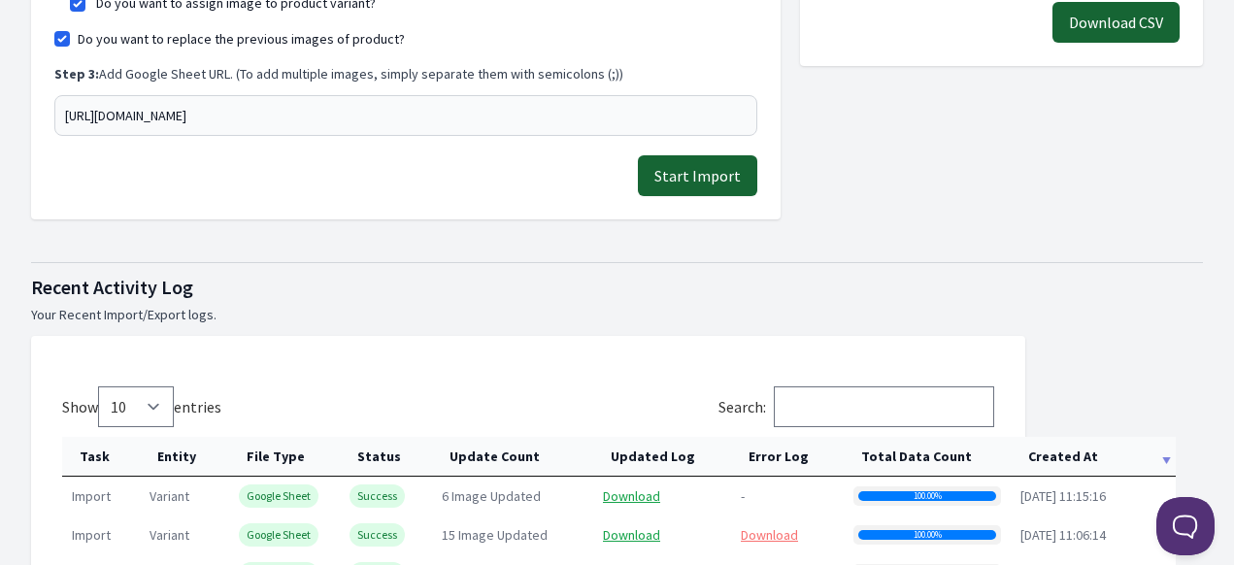
click at [695, 189] on button "Start Import" at bounding box center [697, 175] width 119 height 41
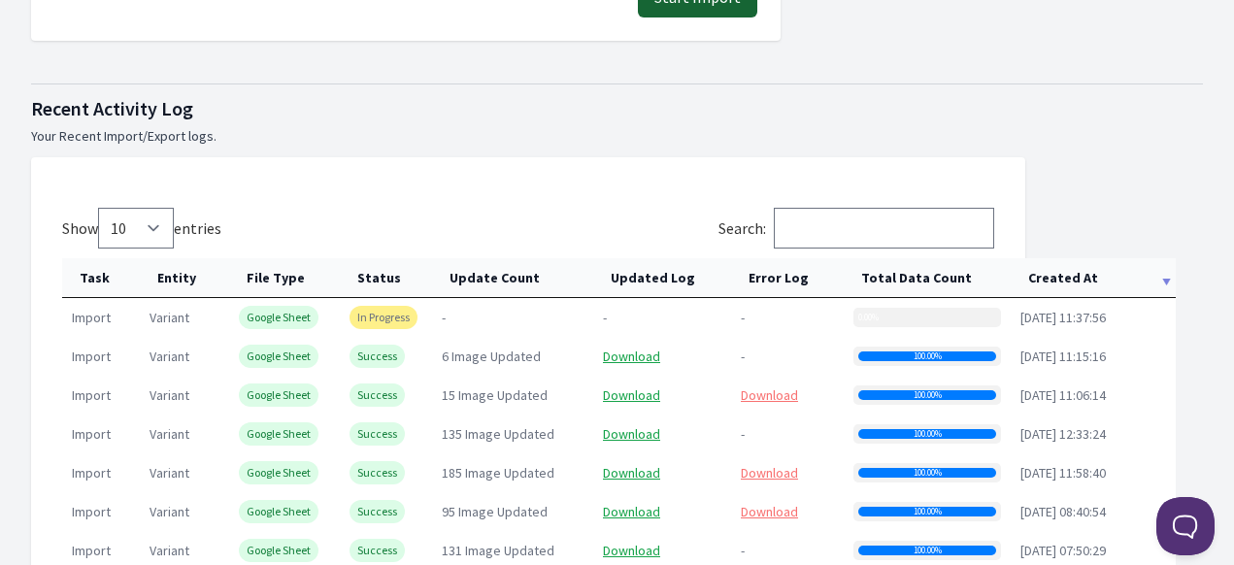
scroll to position [874, 0]
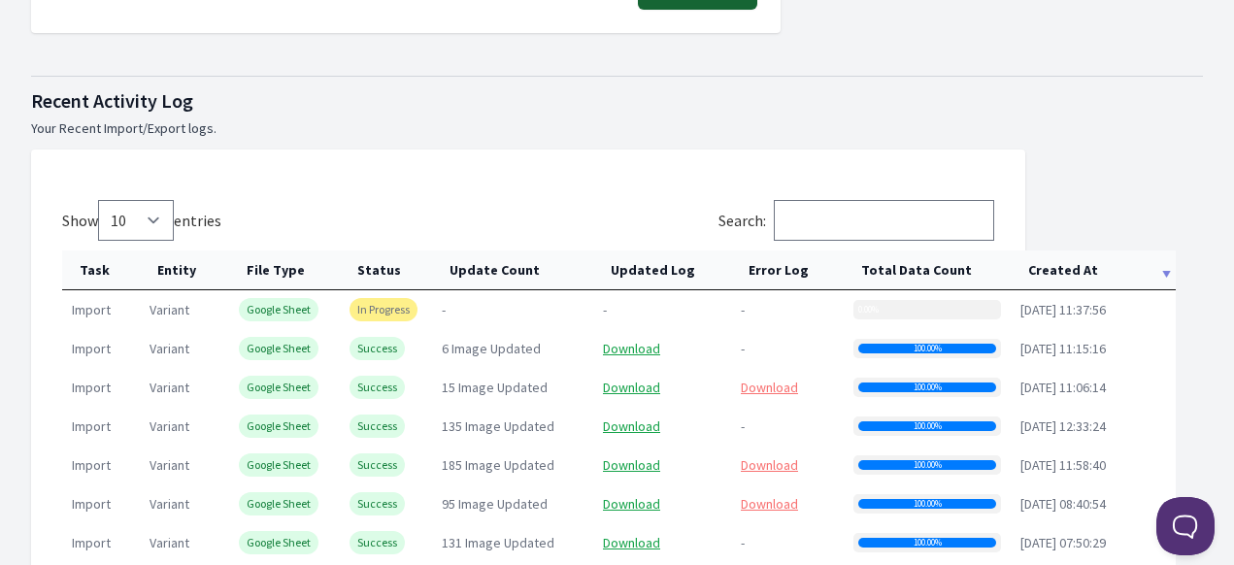
click at [1051, 274] on th "Created At" at bounding box center [1093, 270] width 165 height 40
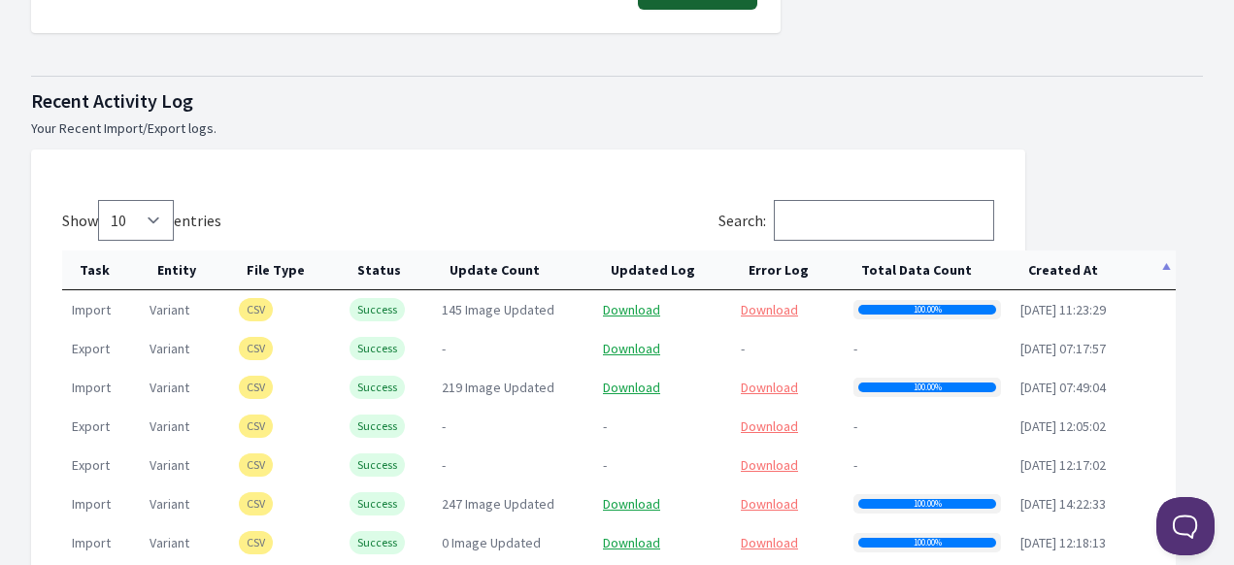
click at [1051, 274] on th "Created At" at bounding box center [1093, 270] width 165 height 40
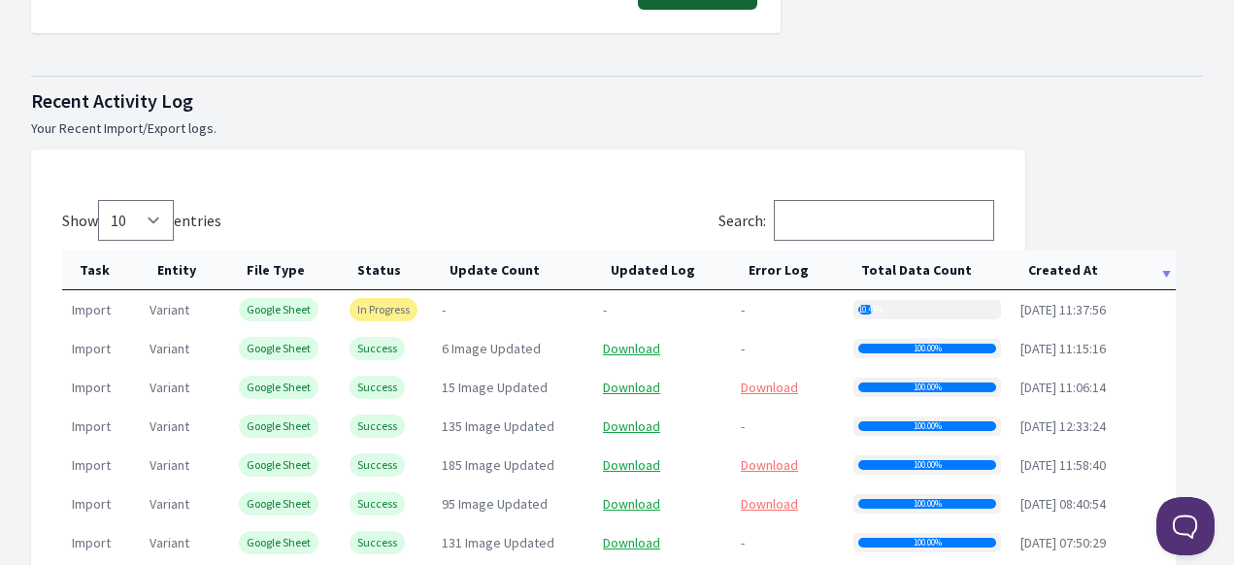
click at [1062, 277] on th "Created At" at bounding box center [1093, 270] width 165 height 40
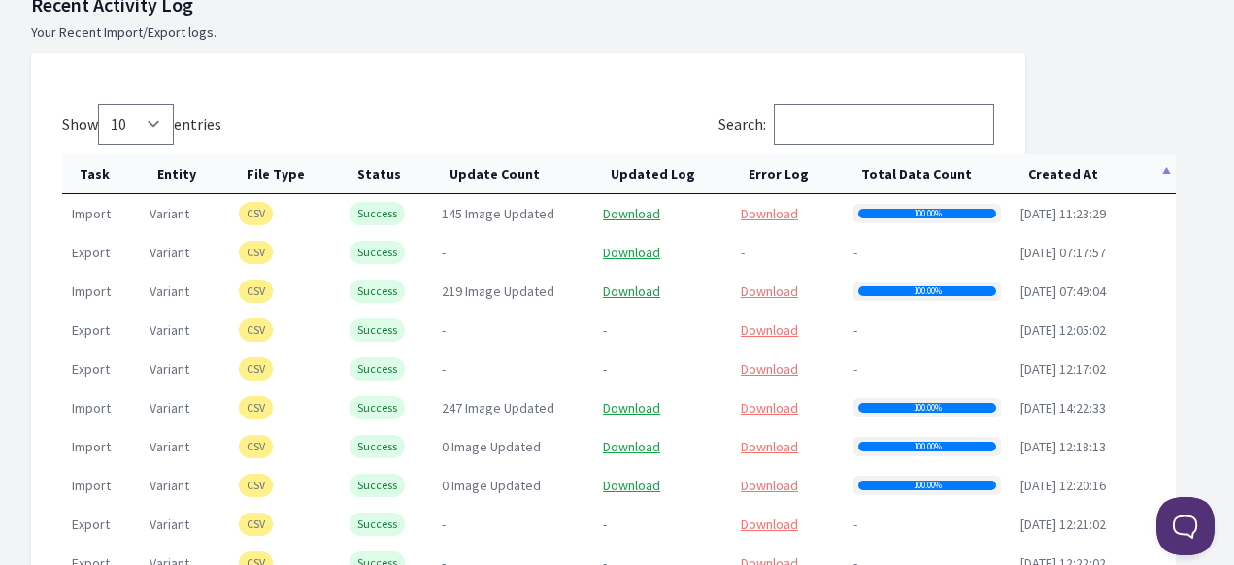
scroll to position [971, 0]
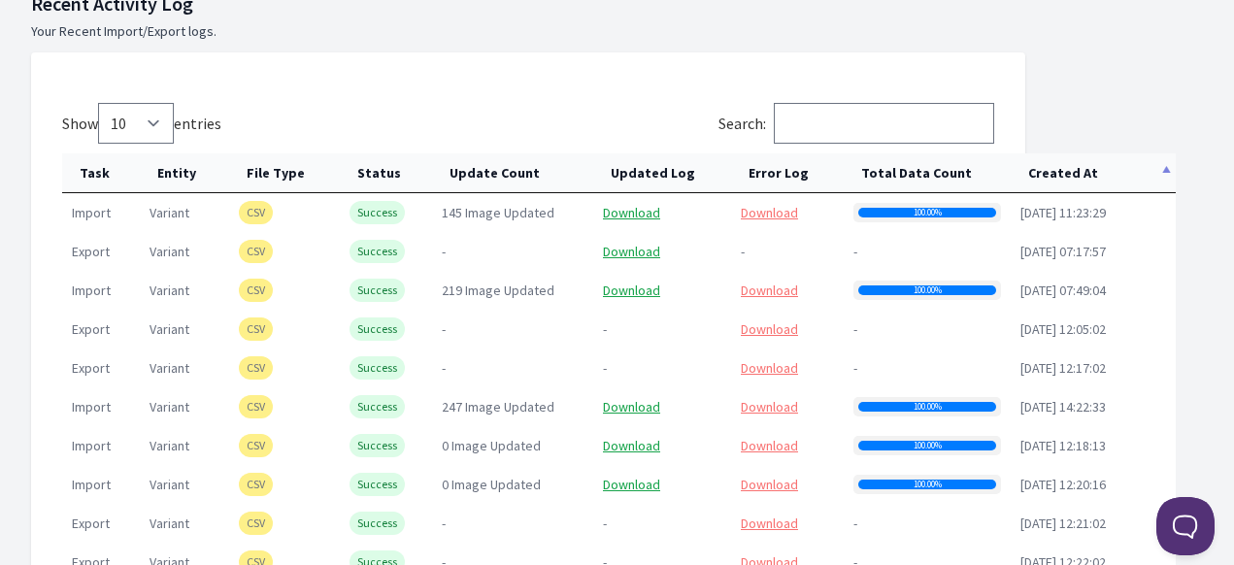
click at [1055, 168] on th "Created At" at bounding box center [1093, 173] width 165 height 40
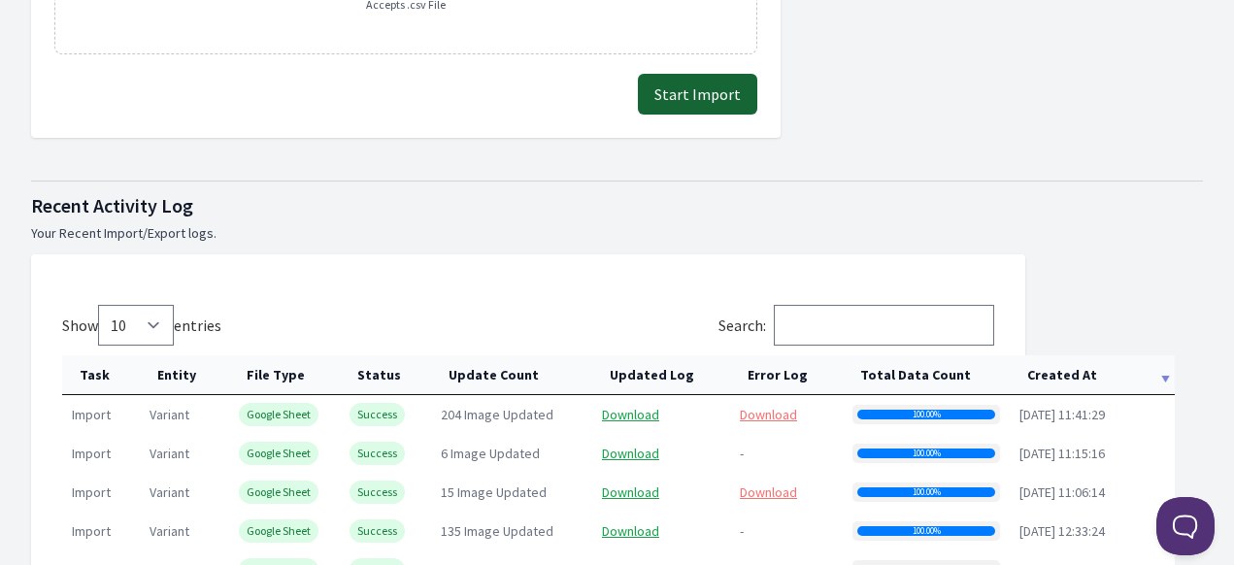
scroll to position [874, 0]
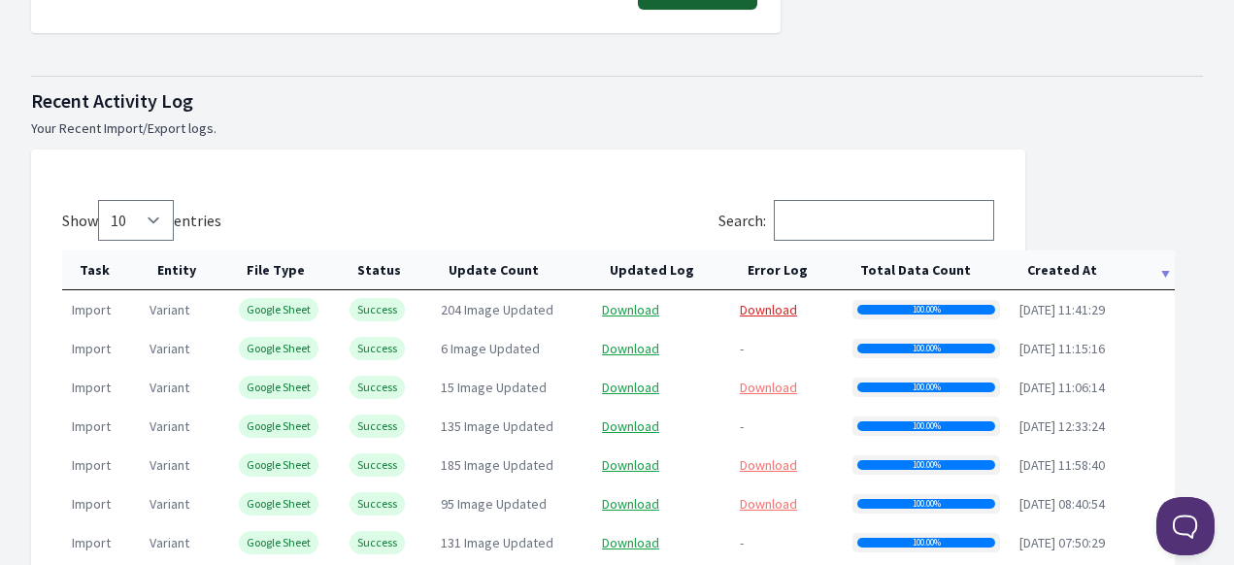
click at [784, 309] on link "Download" at bounding box center [768, 309] width 57 height 17
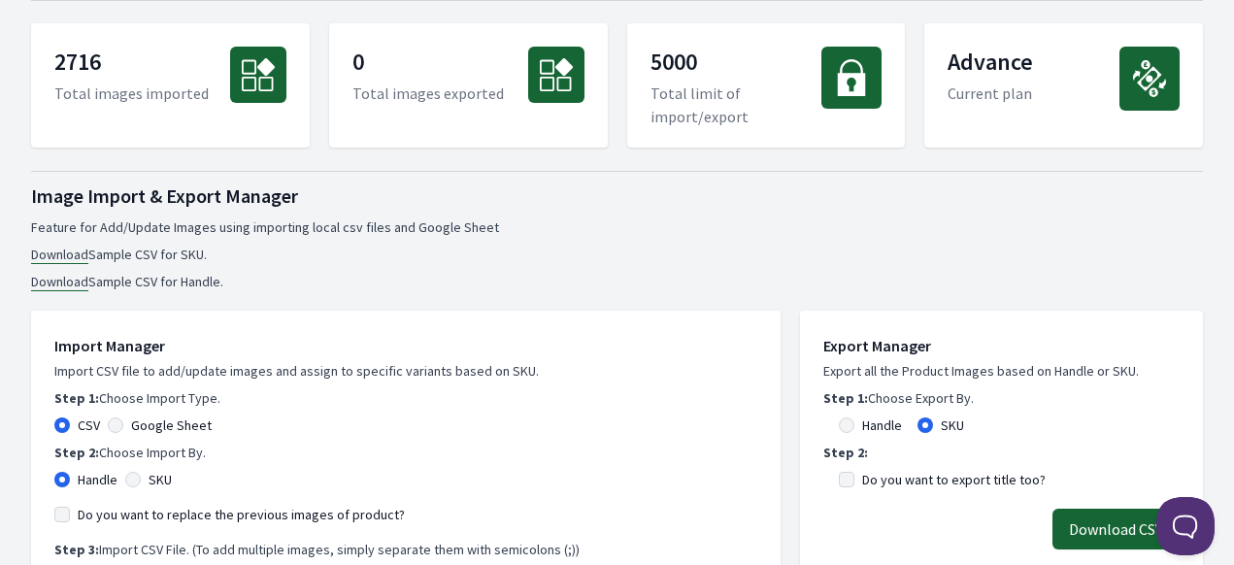
scroll to position [194, 0]
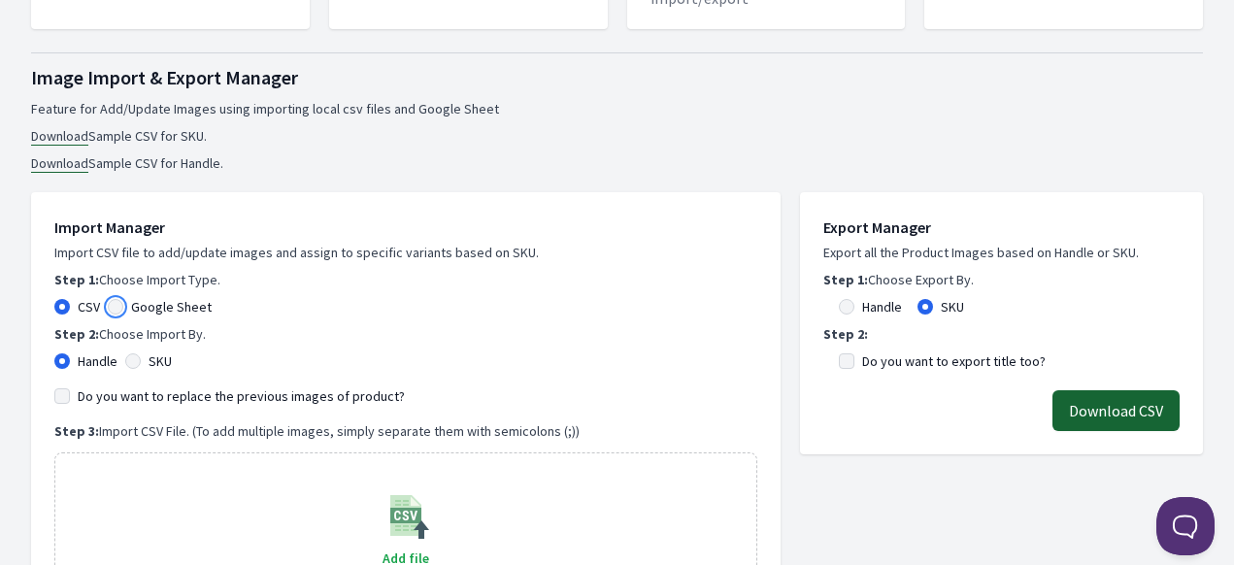
click at [110, 307] on input "Google Sheet" at bounding box center [116, 307] width 16 height 16
radio input "true"
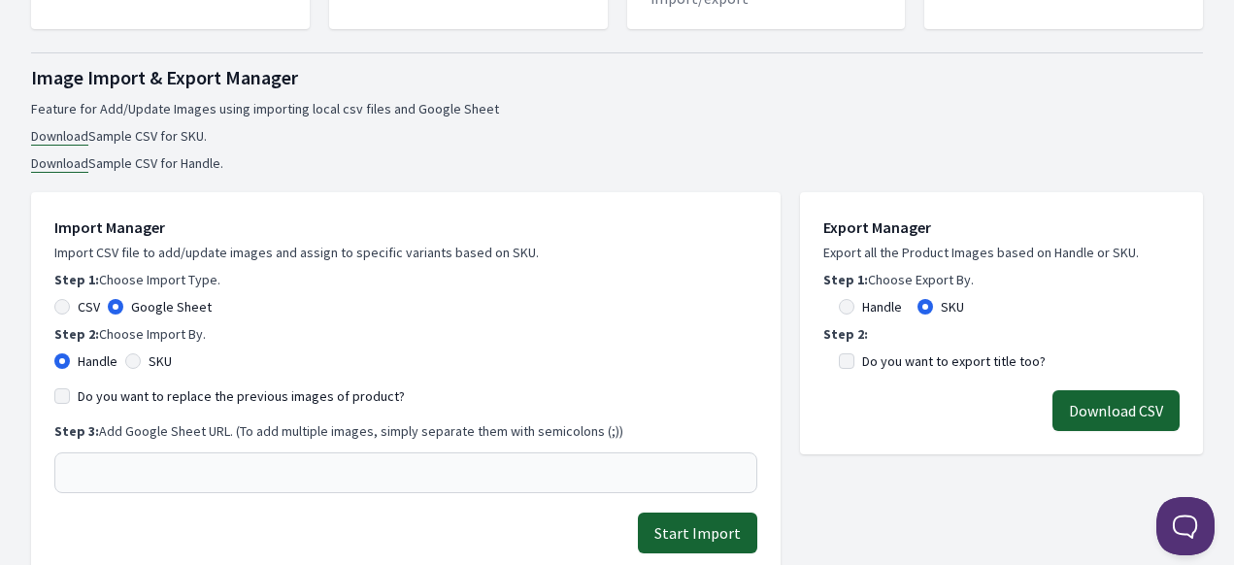
click at [134, 369] on div "SKU" at bounding box center [148, 360] width 47 height 19
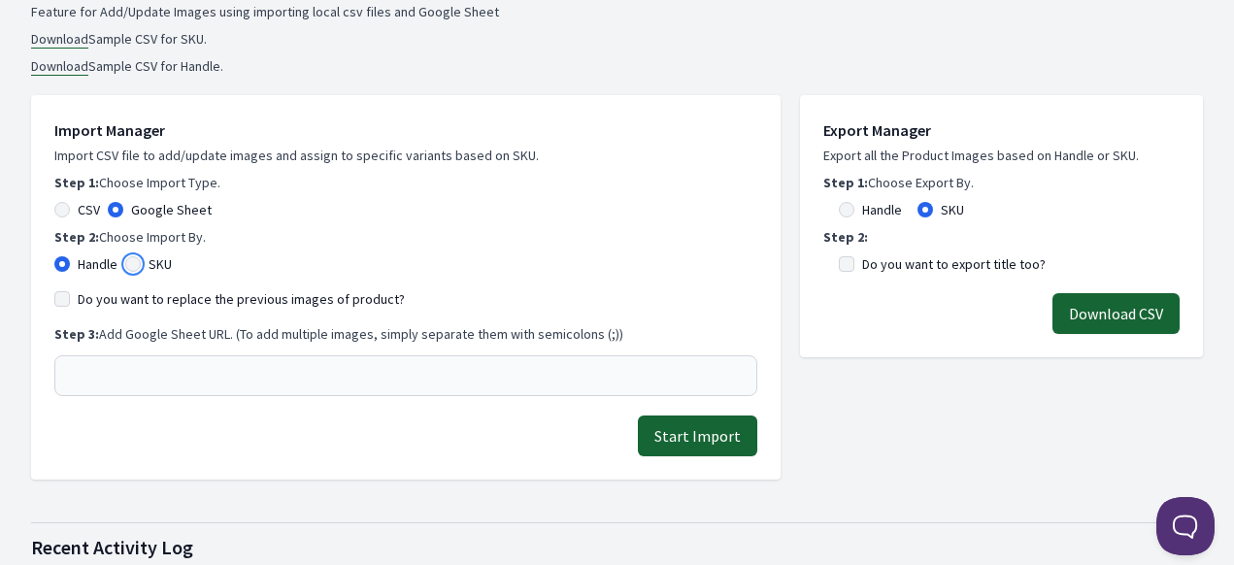
click at [128, 263] on input "SKU" at bounding box center [133, 264] width 16 height 16
radio input "true"
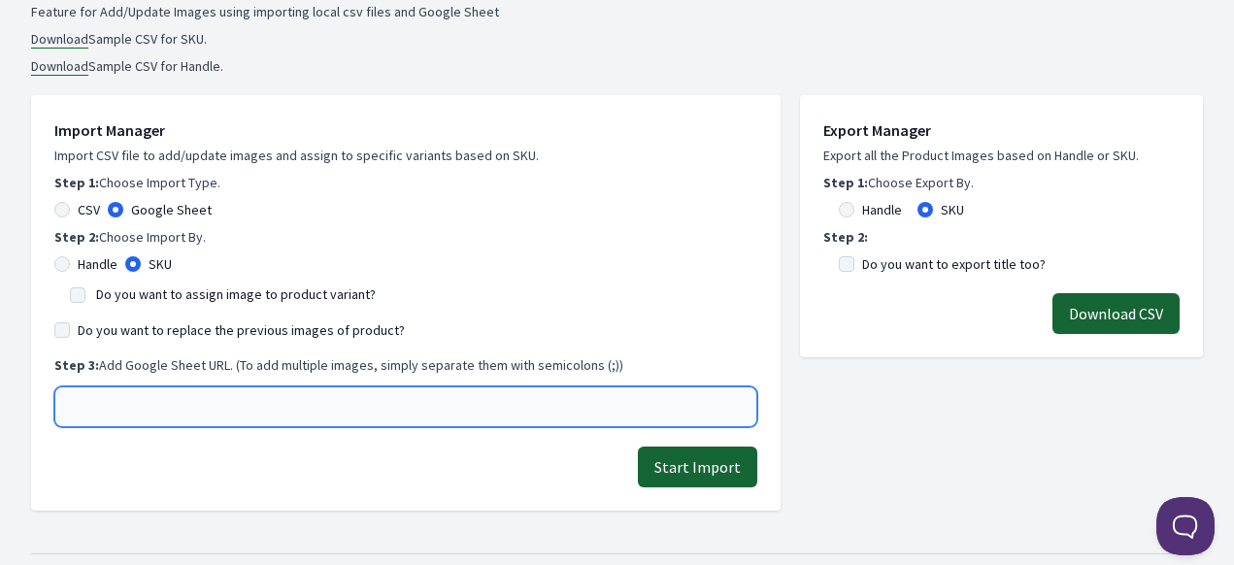
drag, startPoint x: 132, startPoint y: 401, endPoint x: 124, endPoint y: 391, distance: 12.4
click at [132, 401] on input "text" at bounding box center [405, 406] width 703 height 41
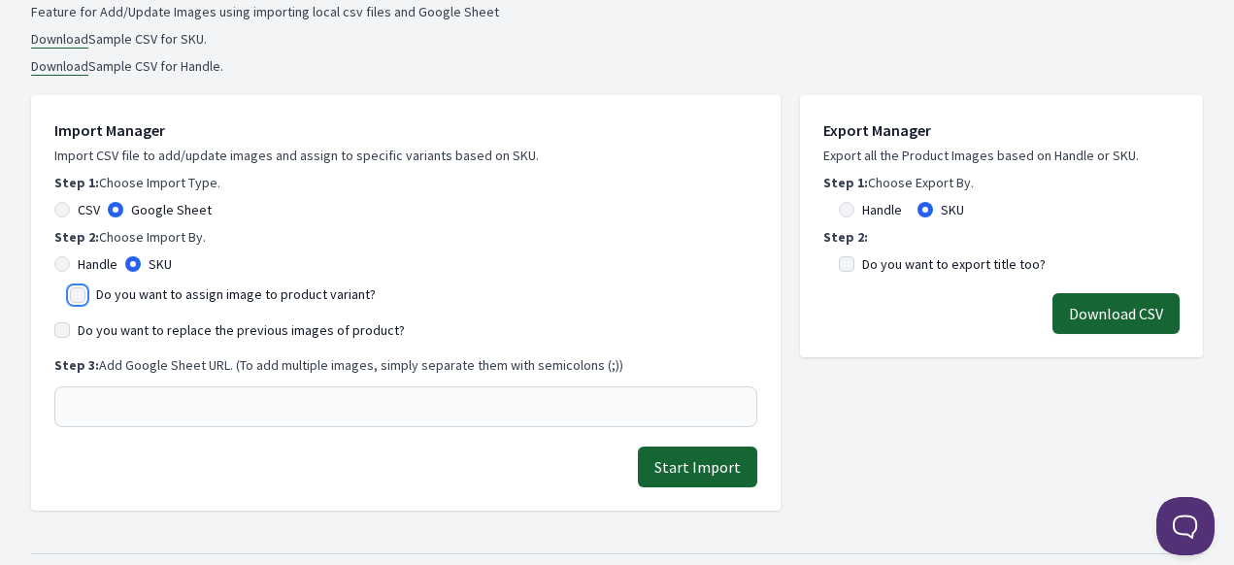
click at [76, 299] on input "Do you want to assign image to product variant?" at bounding box center [78, 295] width 16 height 16
checkbox input "true"
click at [51, 325] on div "Import Manager Import CSV file to add/update images and assign to specific vari…" at bounding box center [406, 303] width 750 height 416
click at [60, 329] on input "Do you want to replace the previous images of product?" at bounding box center [62, 330] width 16 height 16
checkbox input "true"
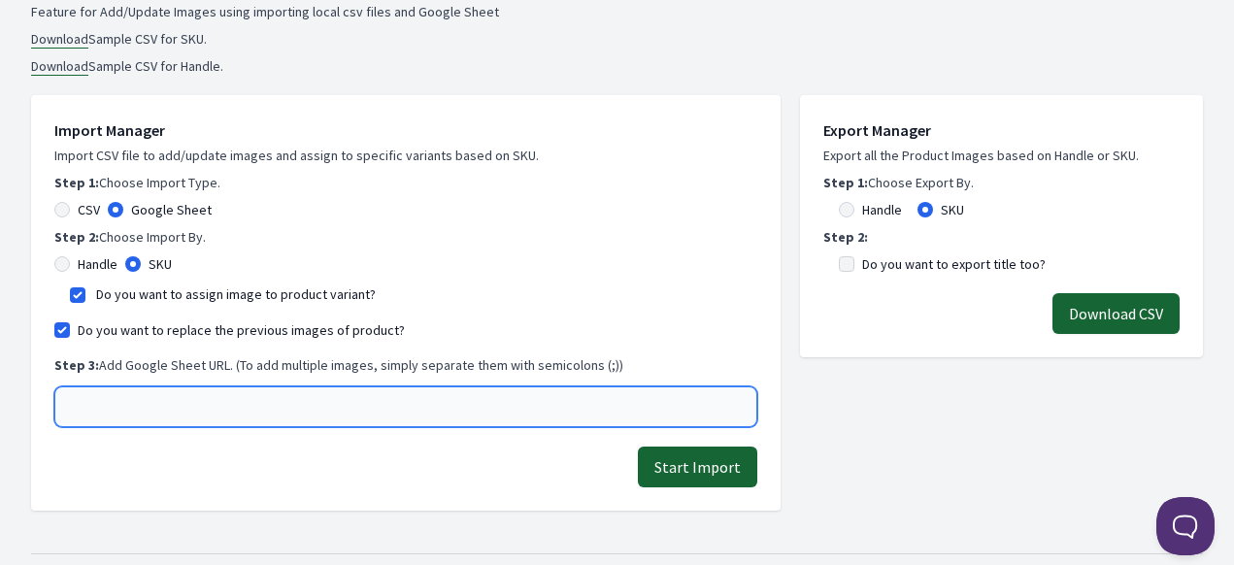
click at [117, 407] on input "text" at bounding box center [405, 406] width 703 height 41
paste input "https://docs.google.com/spreadsheets/d/1BwOl3eJZF9PPy1lVqnsfD4vRVX5Oncn-jx73lyj…"
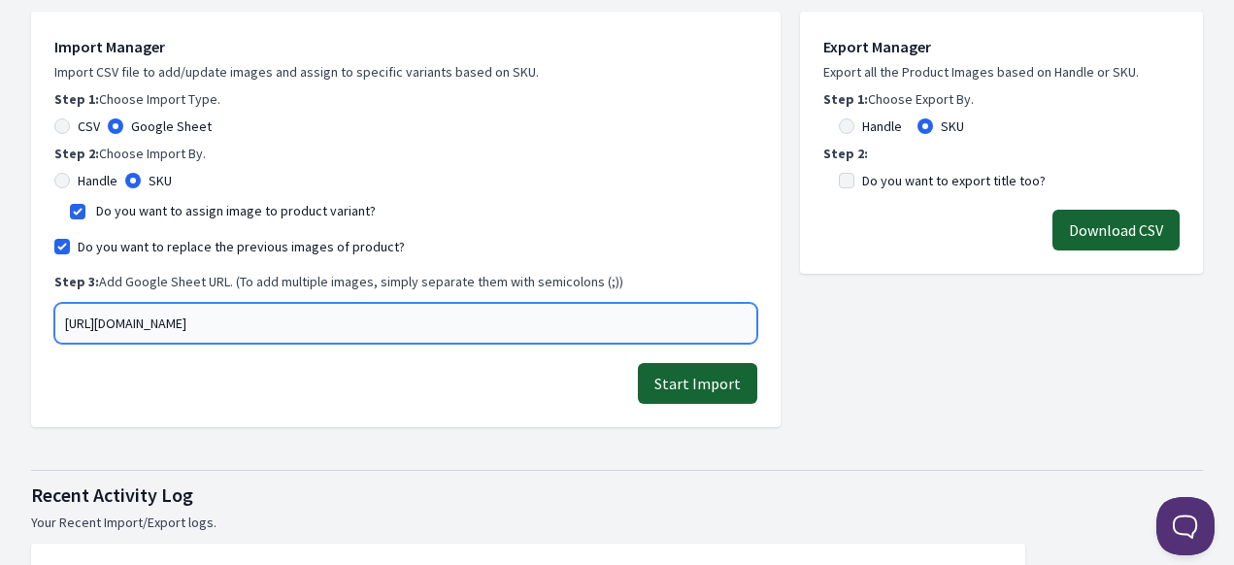
scroll to position [485, 0]
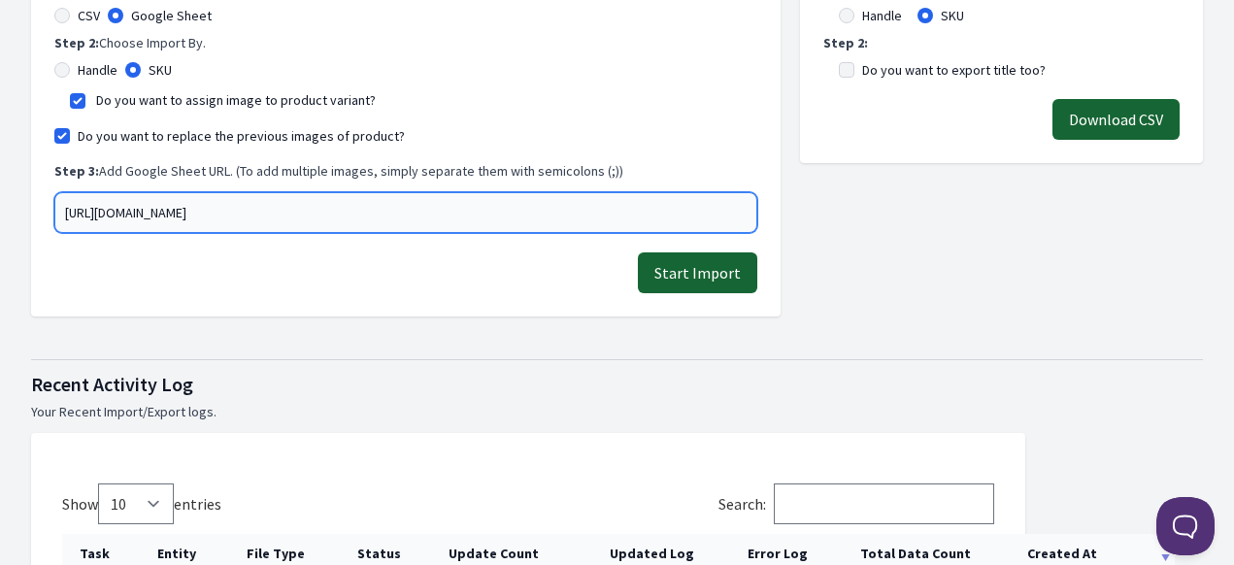
type input "https://docs.google.com/spreadsheets/d/1BwOl3eJZF9PPy1lVqnsfD4vRVX5Oncn-jx73lyj…"
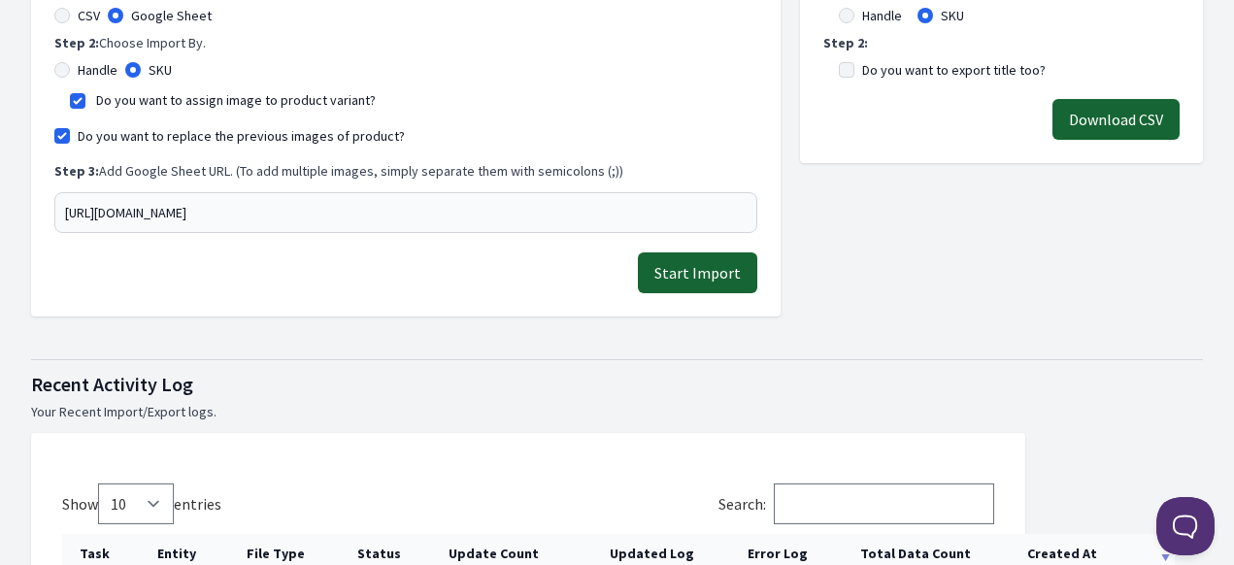
click at [702, 282] on button "Start Import" at bounding box center [697, 272] width 119 height 41
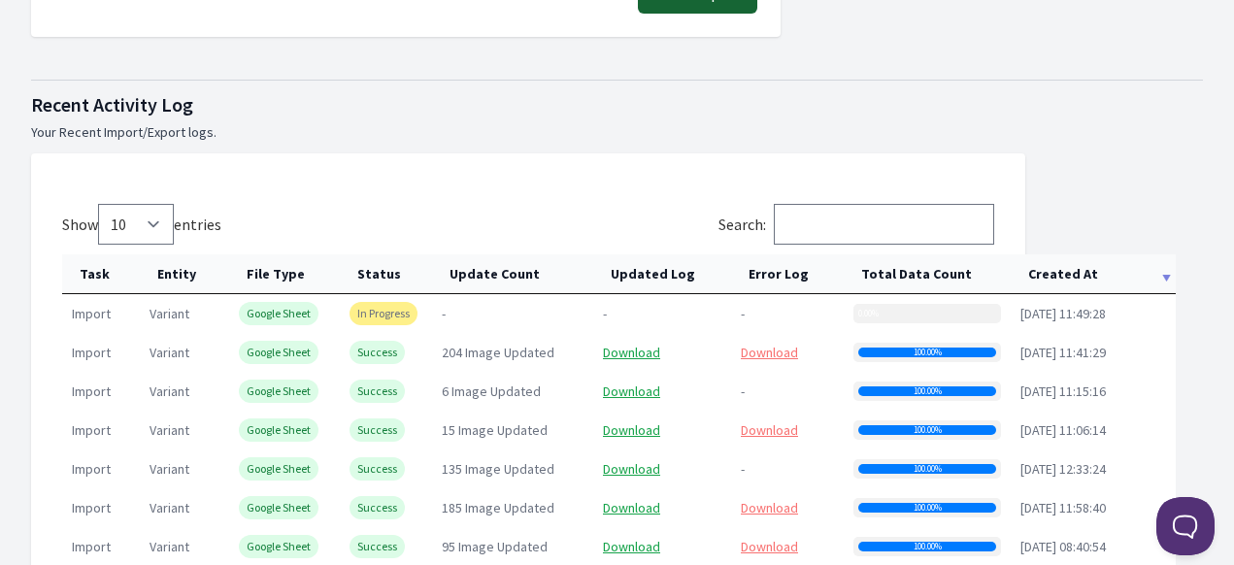
scroll to position [874, 0]
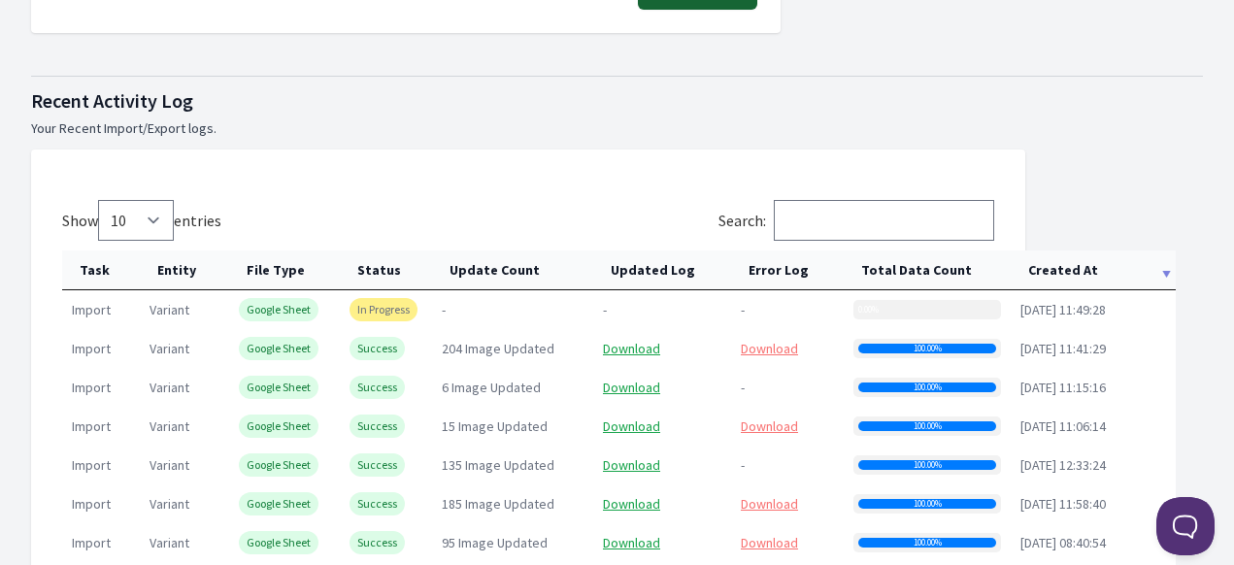
click at [1056, 271] on th "Created At" at bounding box center [1093, 270] width 165 height 40
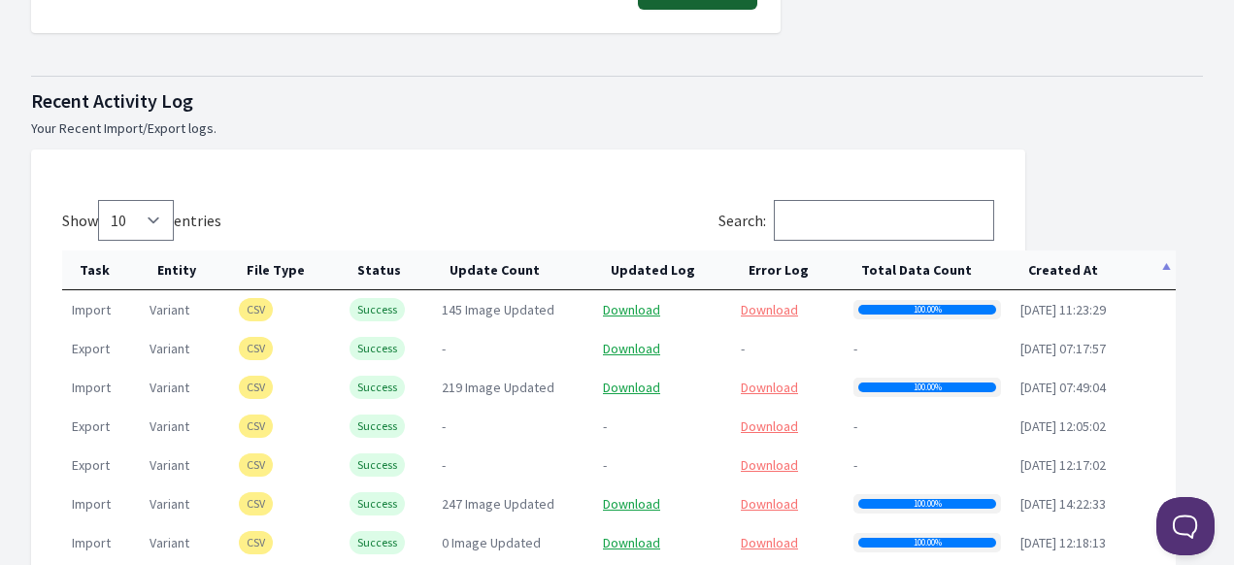
click at [1056, 271] on th "Created At" at bounding box center [1093, 270] width 165 height 40
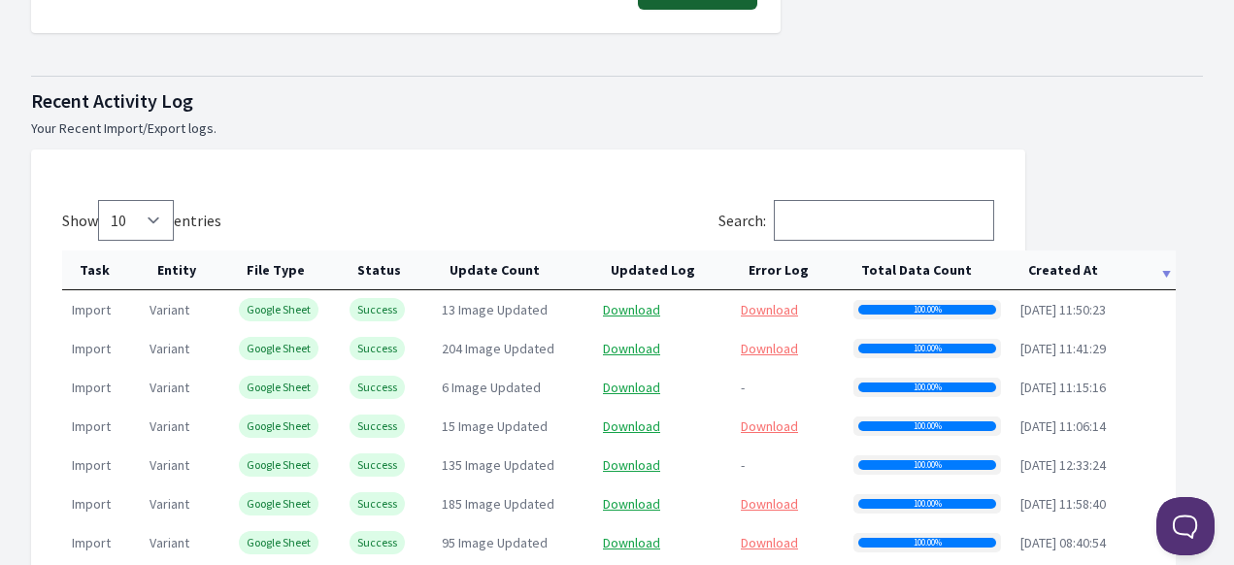
click at [1056, 271] on th "Created At" at bounding box center [1093, 270] width 165 height 40
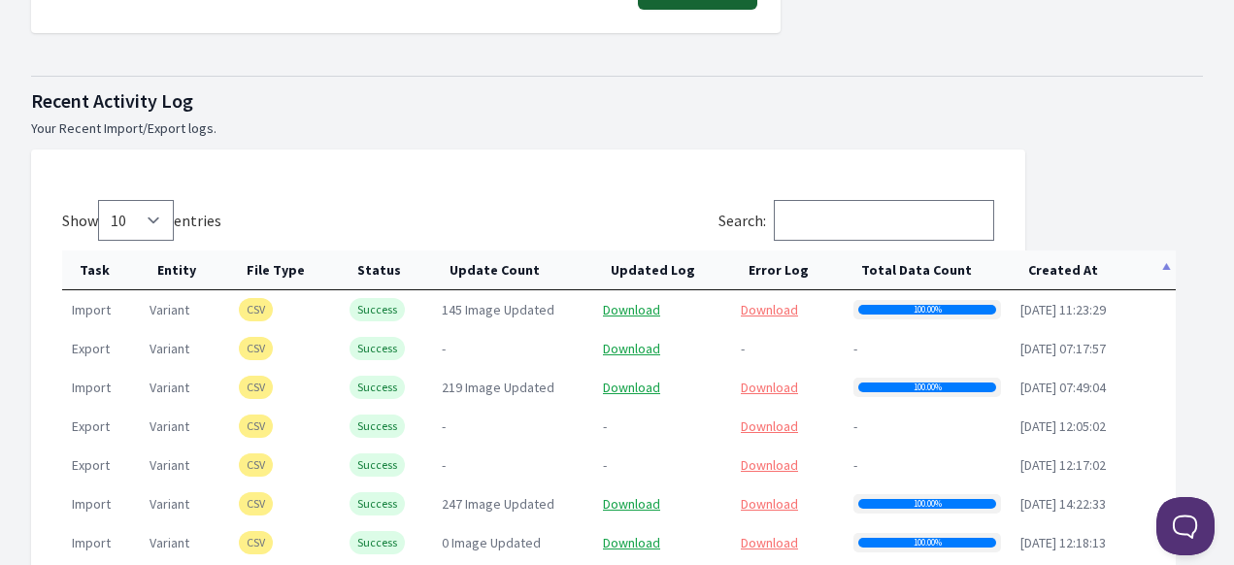
click at [1056, 271] on th "Created At" at bounding box center [1093, 270] width 165 height 40
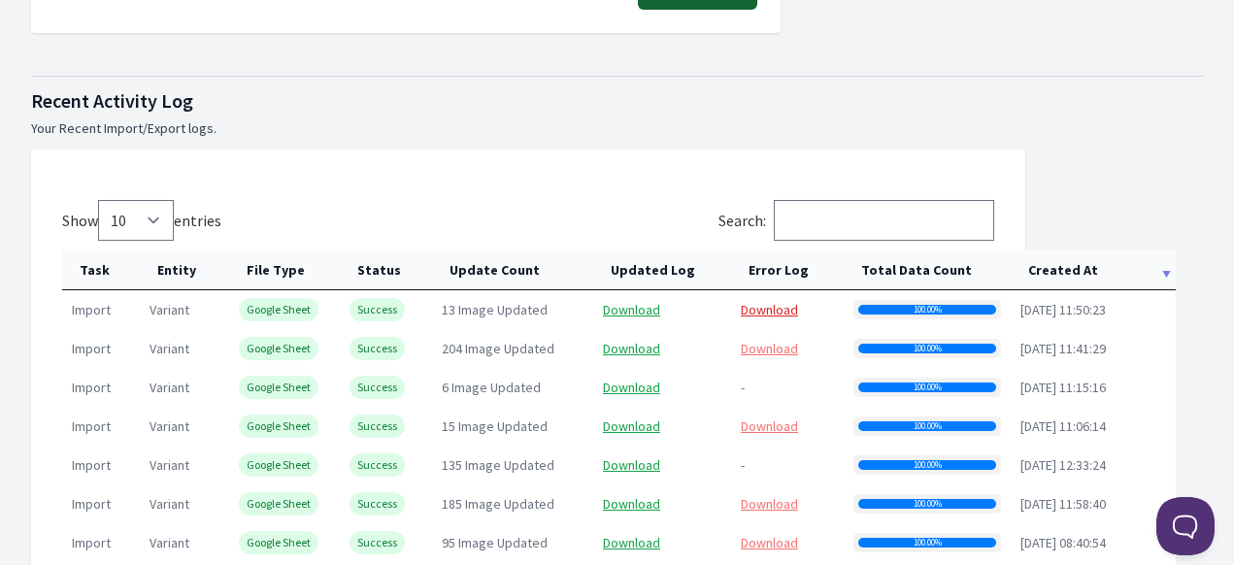
click at [787, 314] on link "Download" at bounding box center [769, 309] width 57 height 17
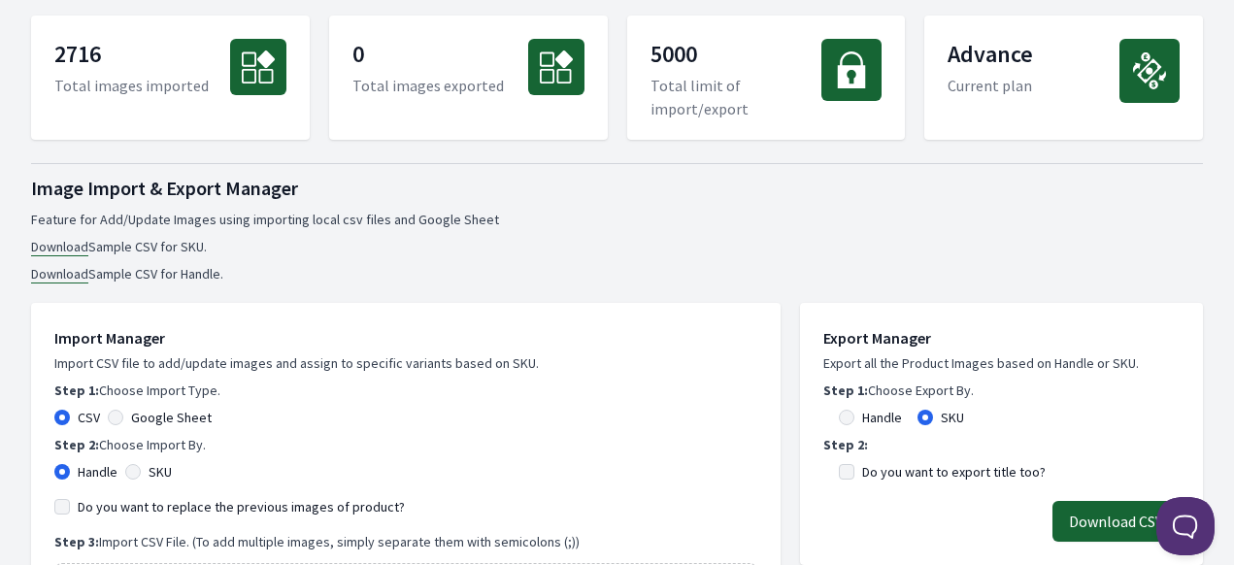
scroll to position [0, 0]
